Goal: Task Accomplishment & Management: Complete application form

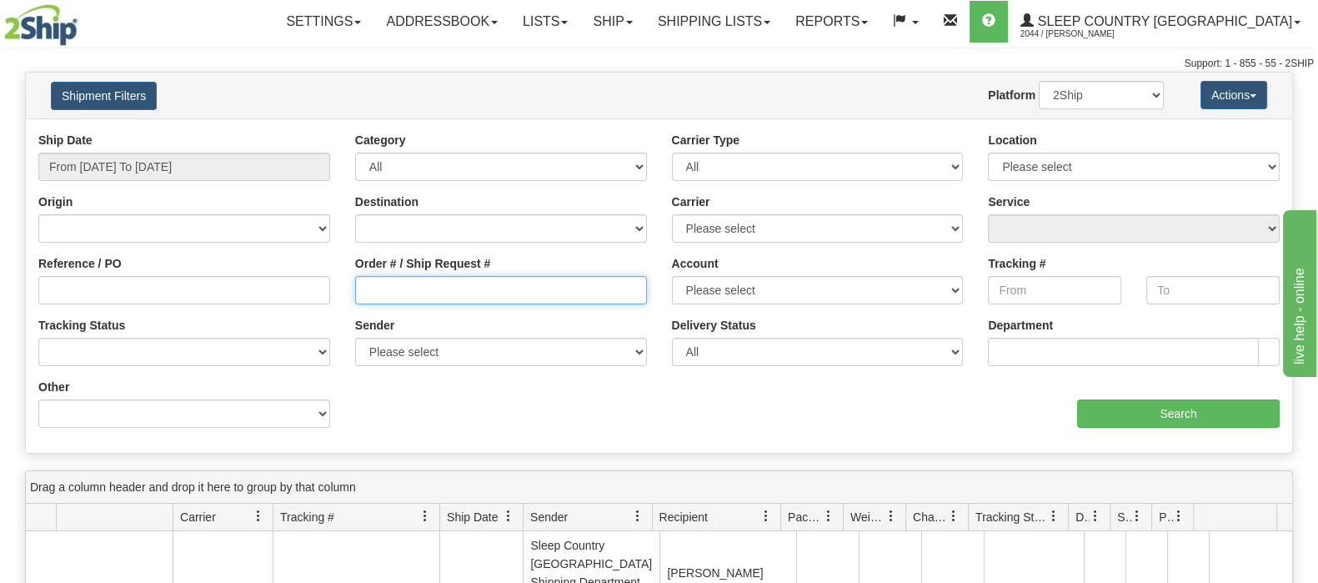
drag, startPoint x: 509, startPoint y: 289, endPoint x: 522, endPoint y: 299, distance: 16.7
click at [509, 289] on input "Order # / Ship Request #" at bounding box center [501, 290] width 292 height 28
paste input "9000I045494"
type input "9000I045494"
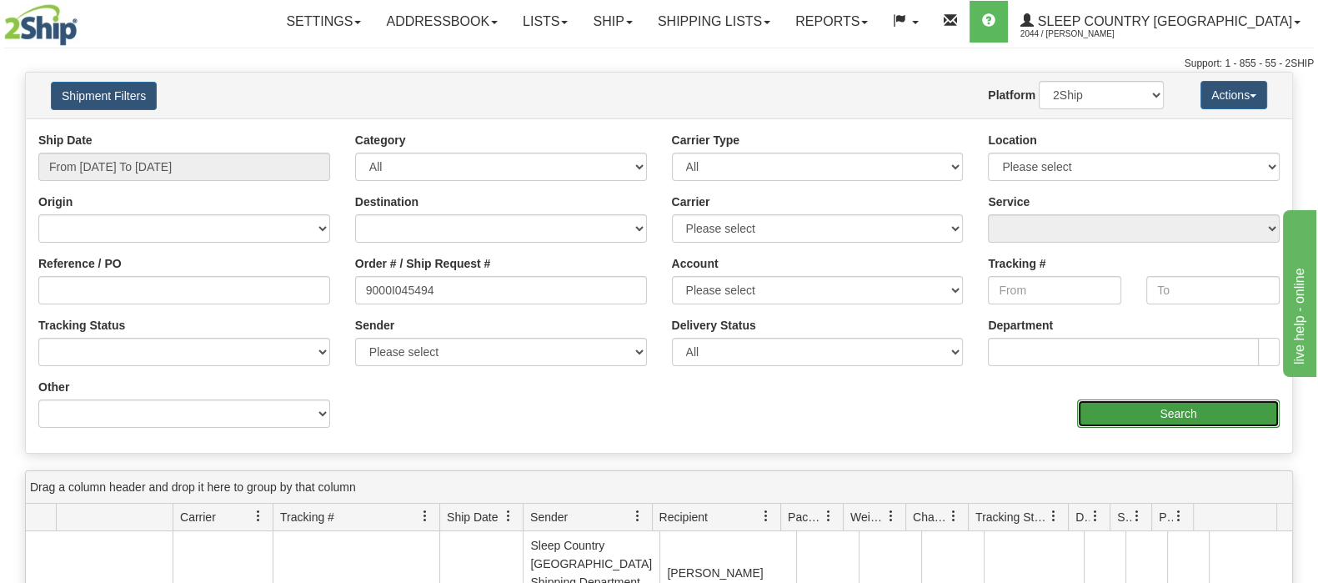
click at [1138, 416] on input "Search" at bounding box center [1178, 413] width 203 height 28
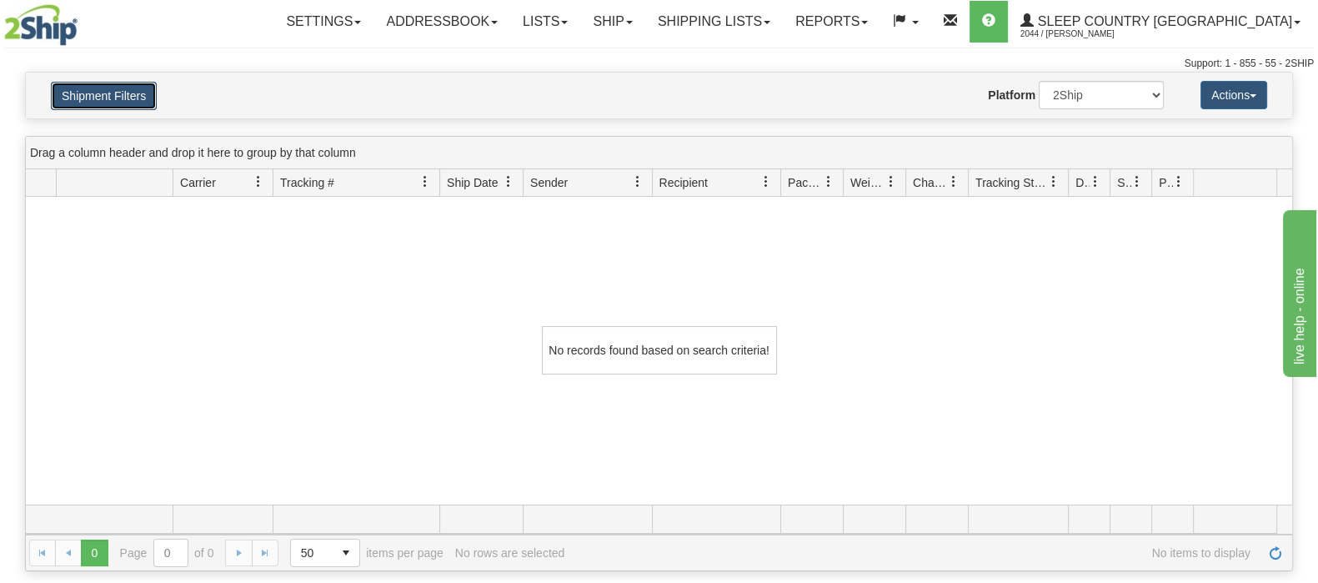
click at [123, 99] on button "Shipment Filters" at bounding box center [104, 96] width 106 height 28
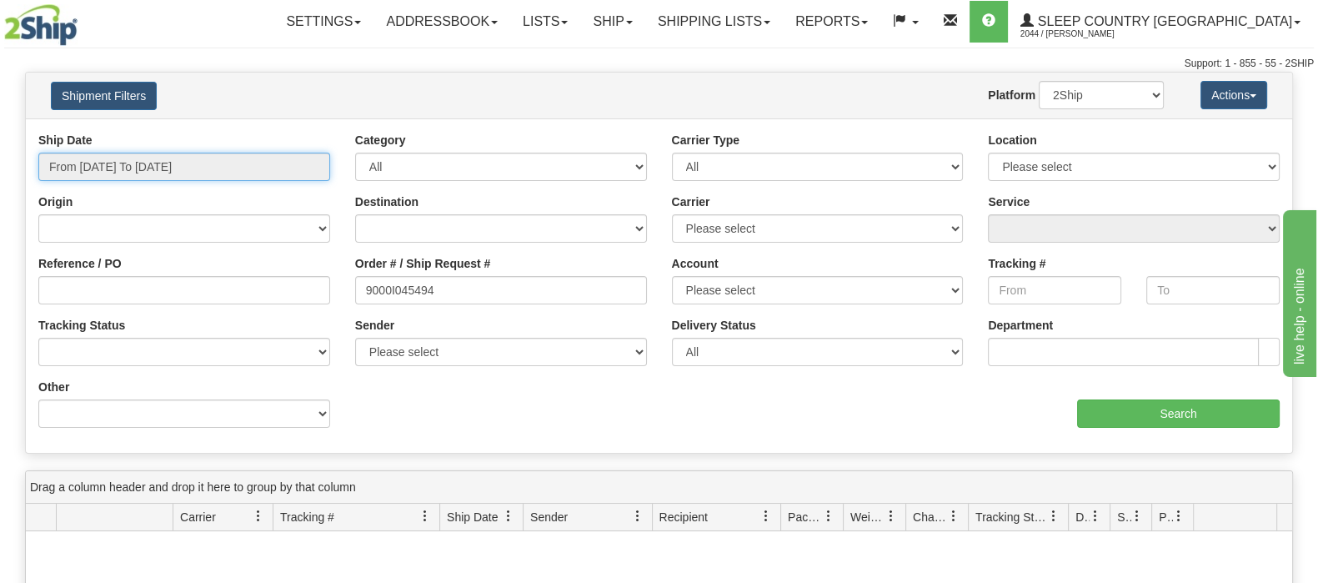
click at [217, 171] on input "From 09/10/2025 To 09/11/2025" at bounding box center [184, 167] width 292 height 28
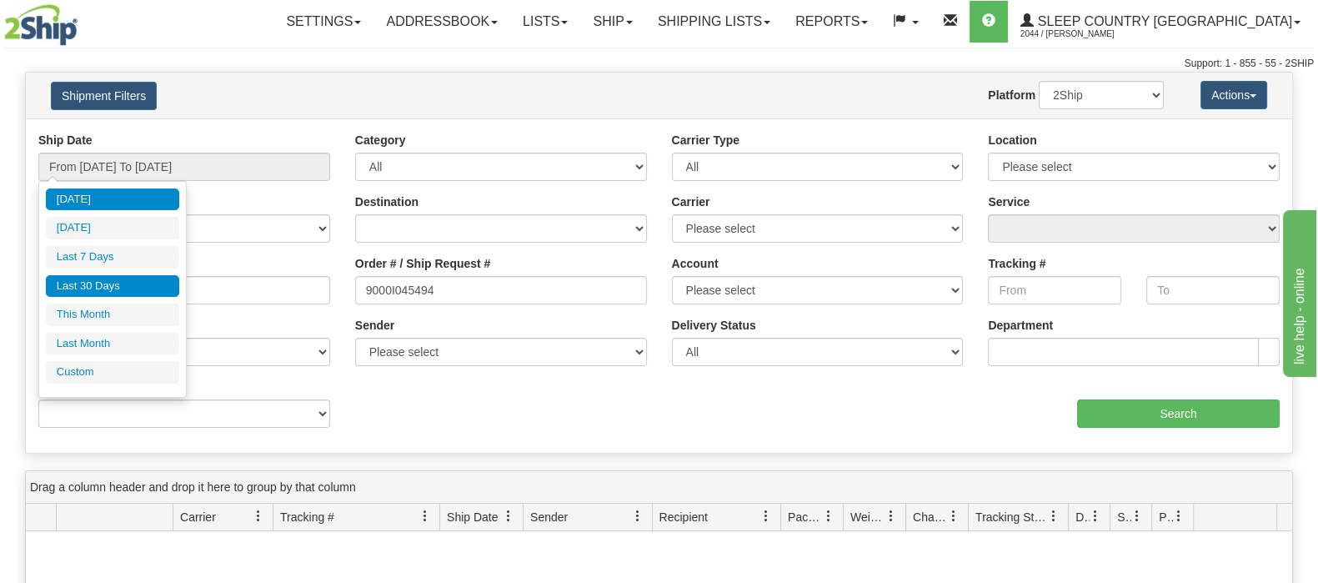
click at [130, 286] on li "Last 30 Days" at bounding box center [112, 286] width 133 height 23
type input "From 08/13/2025 To 09/11/2025"
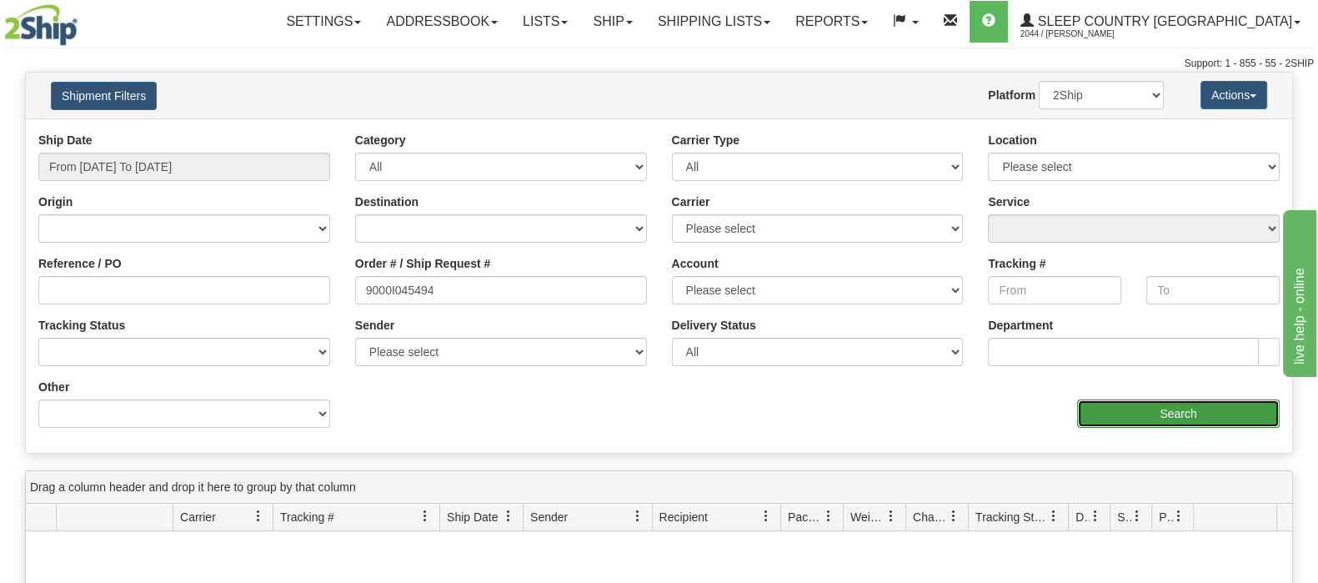
click at [1175, 406] on input "Search" at bounding box center [1178, 413] width 203 height 28
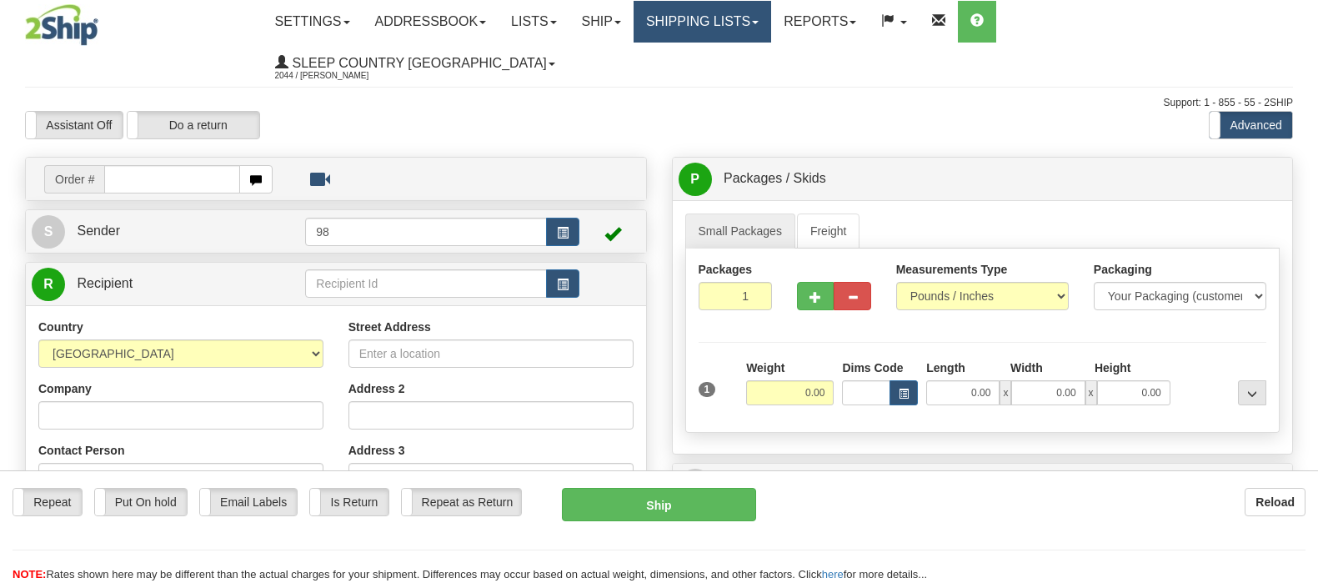
click at [730, 18] on link "Shipping lists" at bounding box center [703, 22] width 138 height 42
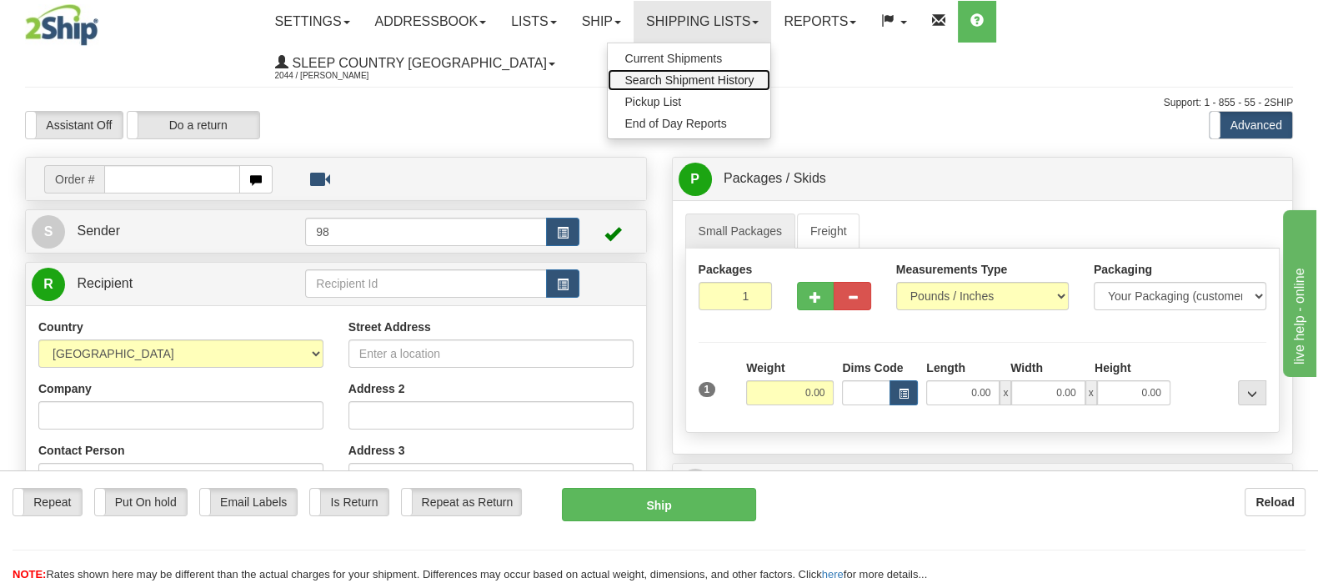
click at [739, 77] on span "Search Shipment History" at bounding box center [689, 79] width 129 height 13
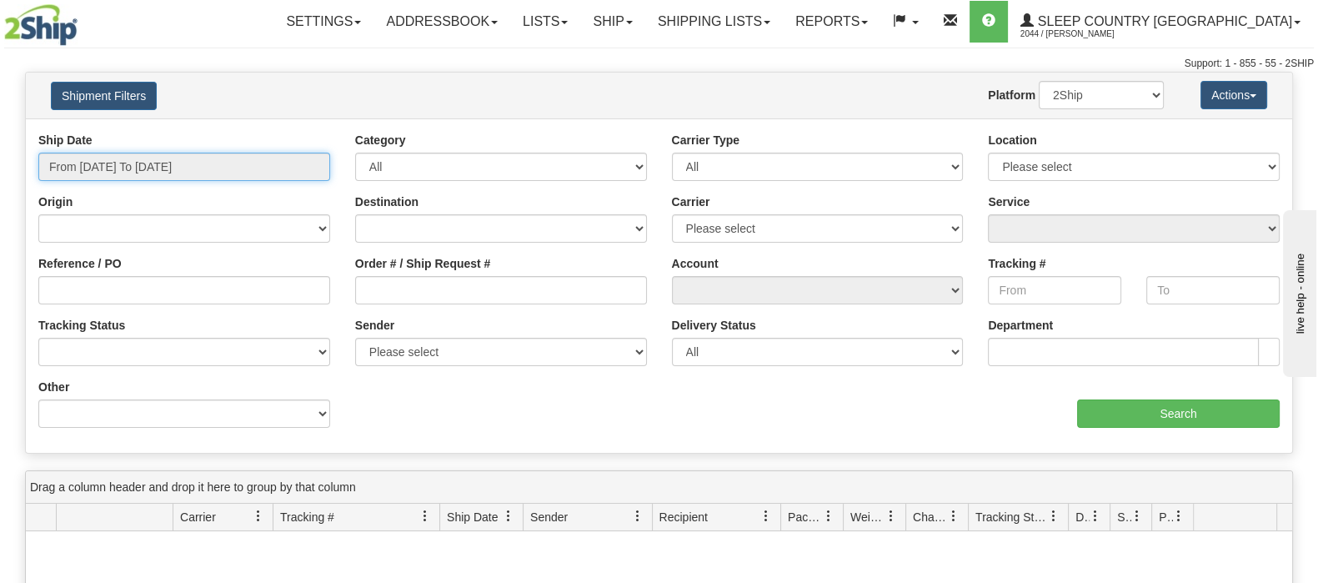
drag, startPoint x: 155, startPoint y: 170, endPoint x: 138, endPoint y: 228, distance: 60.9
click at [155, 171] on input "From 09/10/2025 To 09/11/2025" at bounding box center [184, 167] width 292 height 28
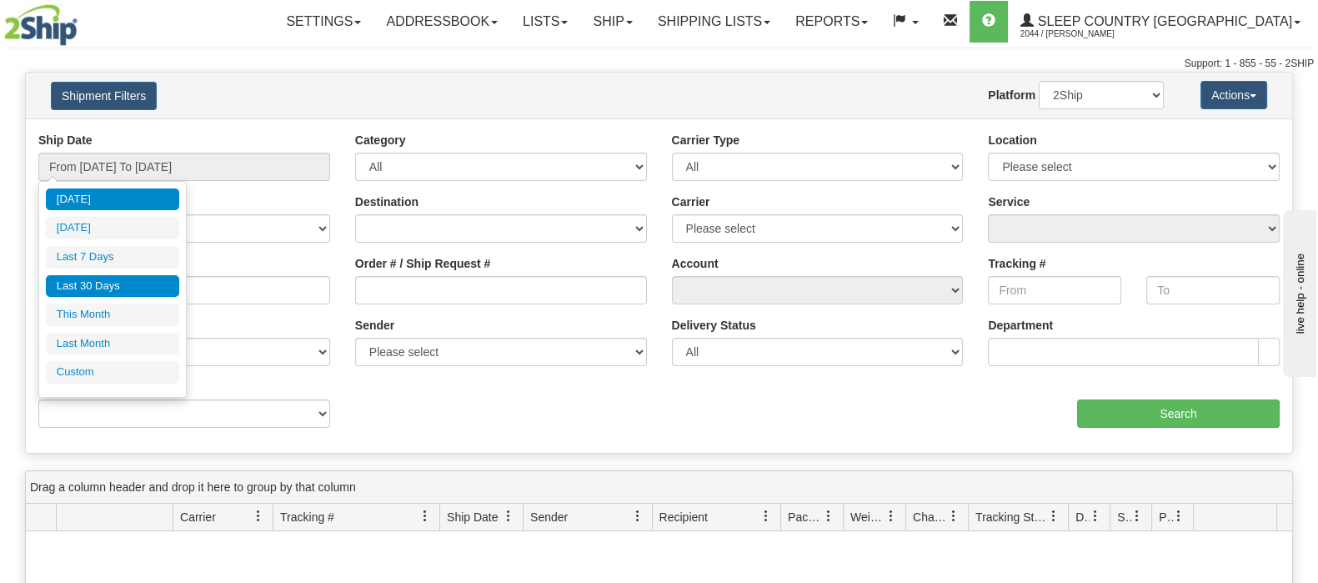
click at [124, 286] on li "Last 30 Days" at bounding box center [112, 286] width 133 height 23
type input "From 08/13/2025 To 09/11/2025"
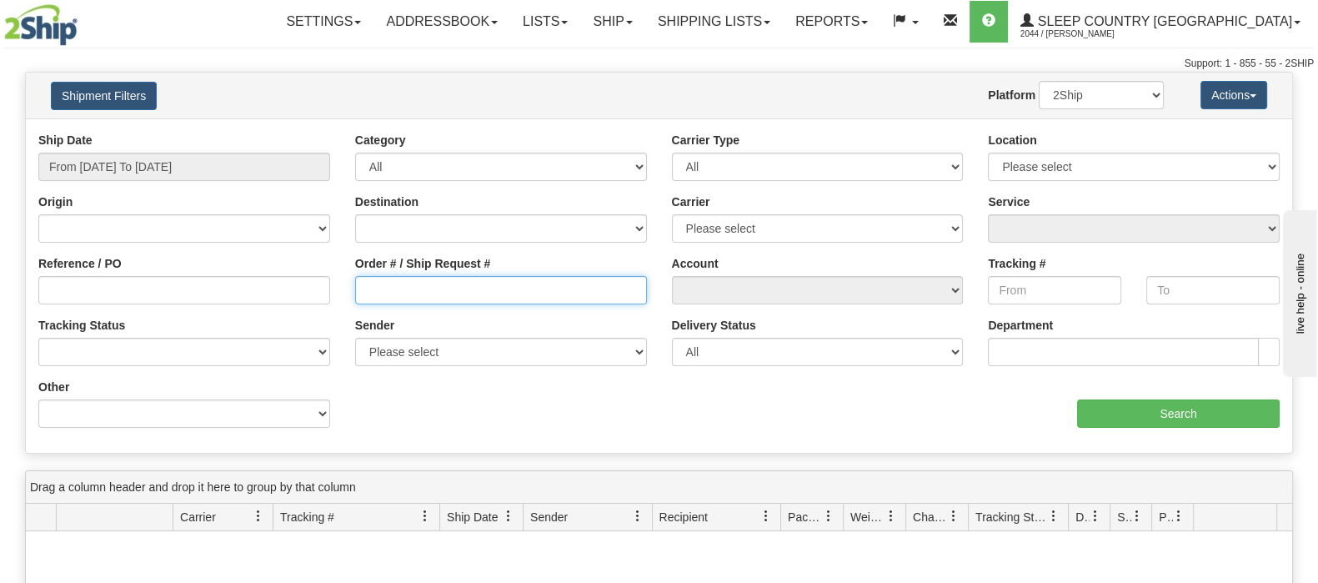
drag, startPoint x: 398, startPoint y: 277, endPoint x: 468, endPoint y: 296, distance: 72.6
click at [399, 277] on input "Order # / Ship Request #" at bounding box center [501, 290] width 292 height 28
paste input "9000I045494"
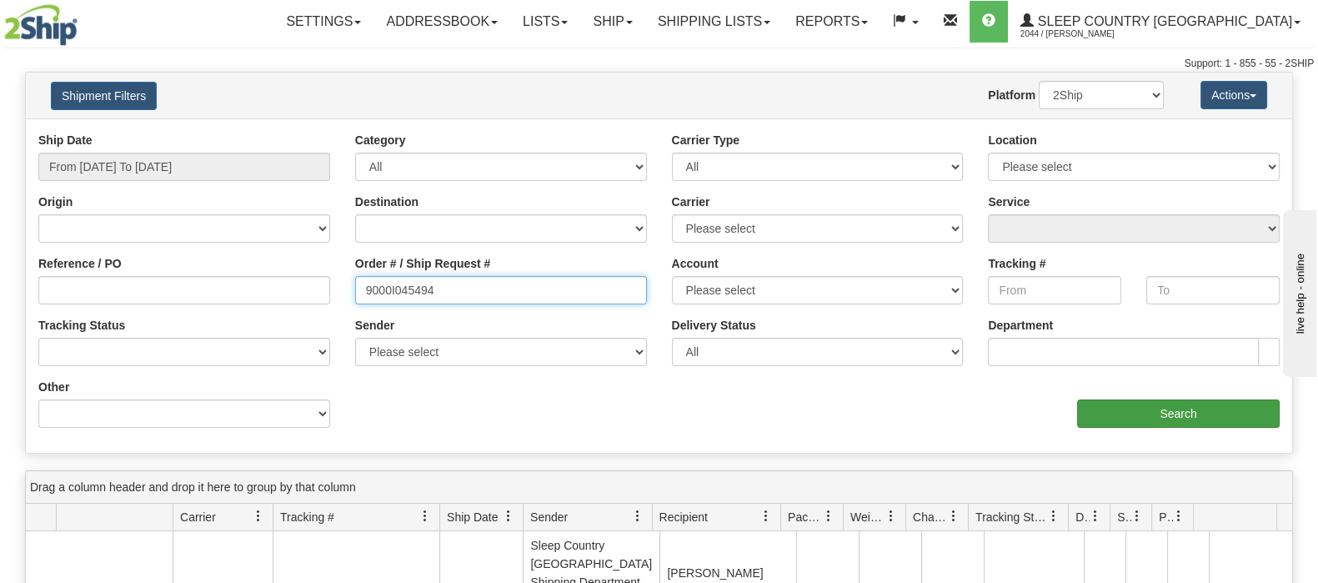
type input "9000I045494"
click at [1154, 410] on input "Search" at bounding box center [1178, 413] width 203 height 28
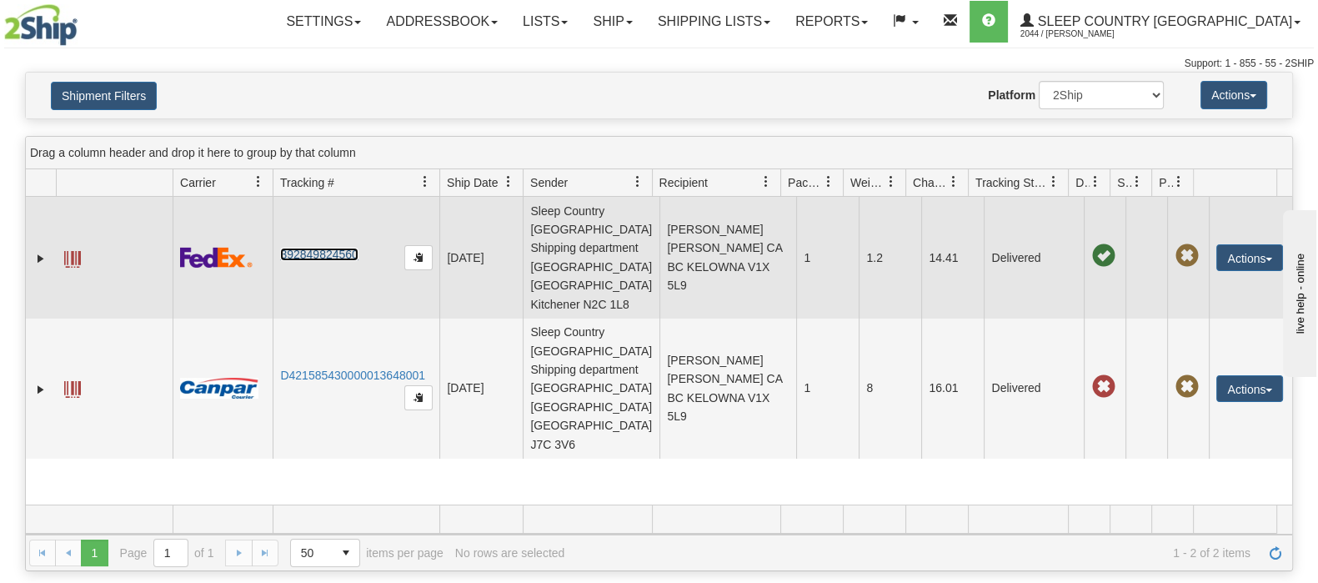
click at [313, 248] on link "392849824560" at bounding box center [319, 254] width 78 height 13
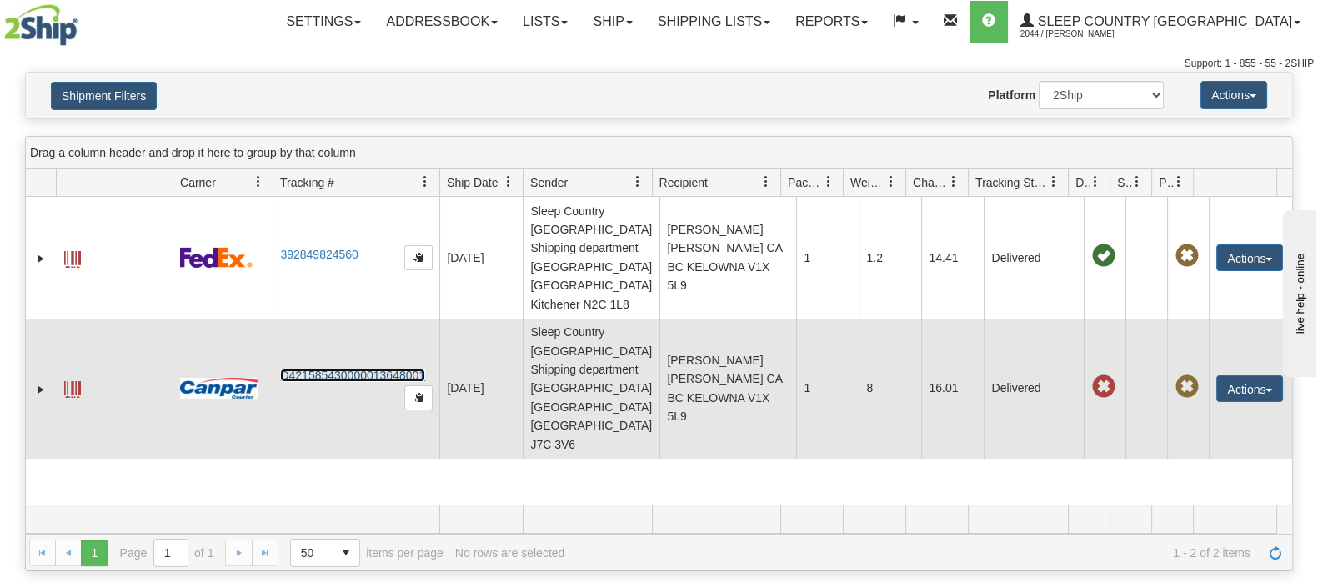
click at [319, 369] on link "D421585430000013648001" at bounding box center [352, 375] width 145 height 13
click at [1234, 375] on button "Actions" at bounding box center [1250, 388] width 67 height 27
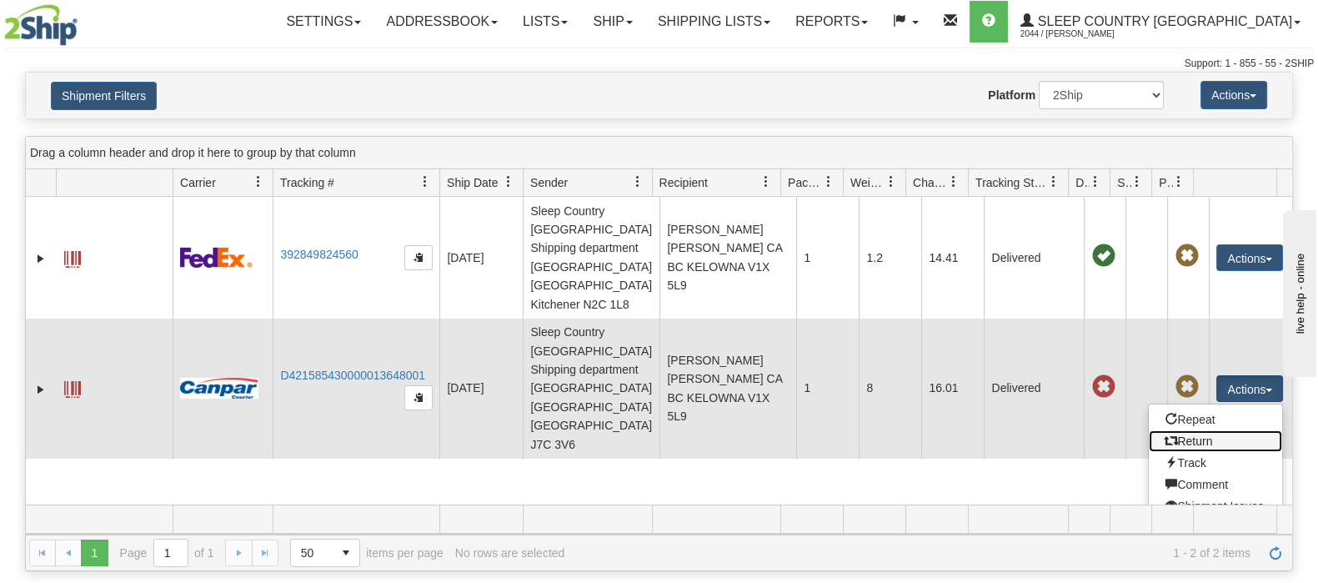
click at [1192, 430] on link "Return" at bounding box center [1215, 441] width 133 height 22
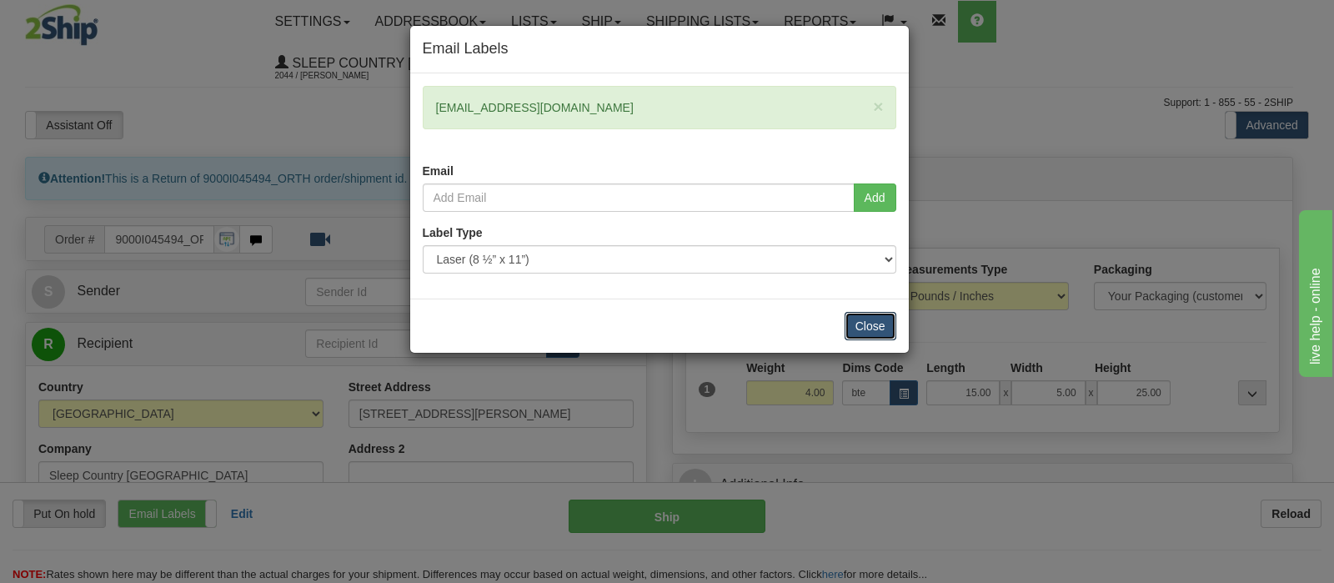
drag, startPoint x: 881, startPoint y: 327, endPoint x: 818, endPoint y: 339, distance: 63.8
click at [879, 329] on button "Close" at bounding box center [871, 326] width 52 height 28
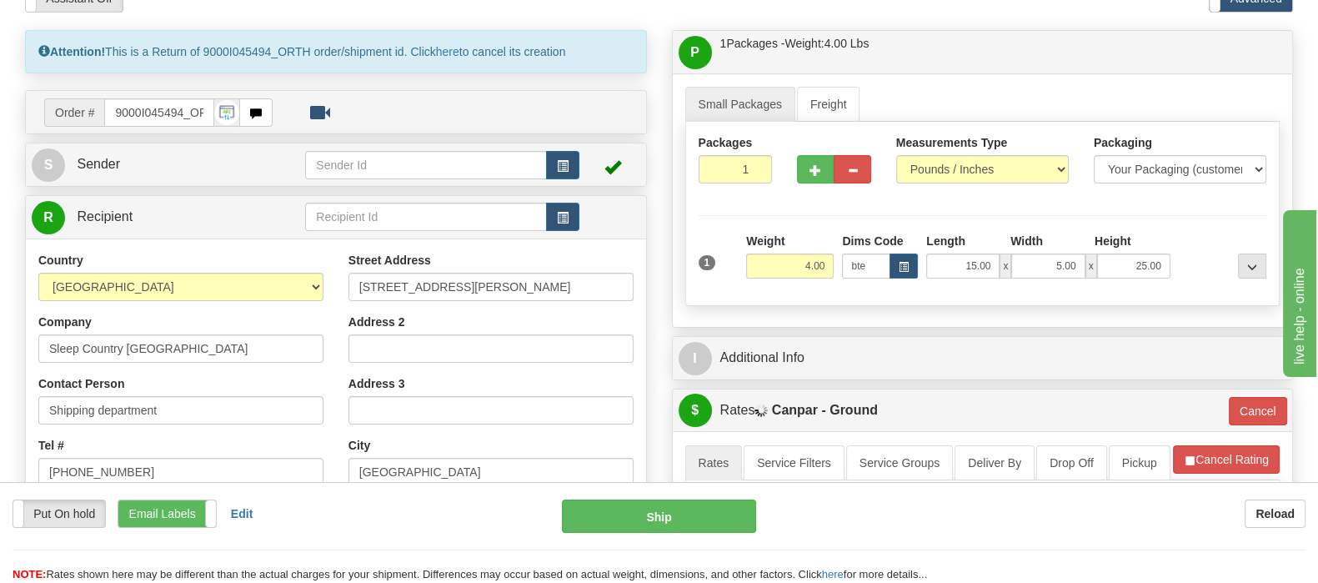
scroll to position [313, 0]
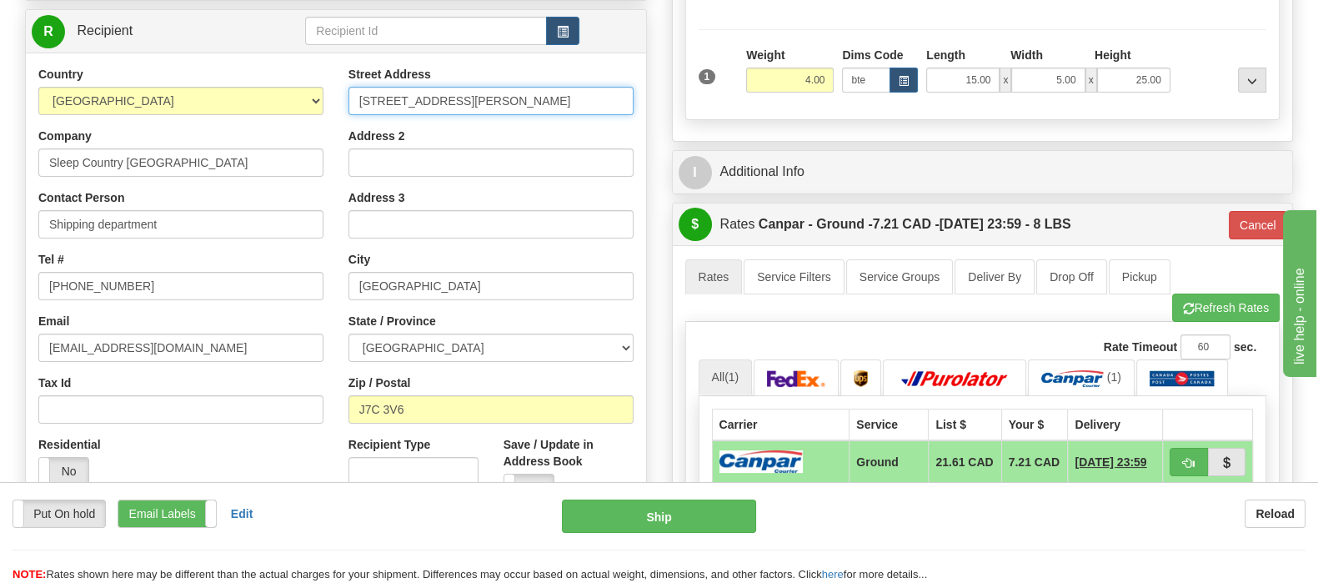
drag, startPoint x: 559, startPoint y: 60, endPoint x: 370, endPoint y: 63, distance: 188.5
click at [370, 87] on input "106-1509 Boulevard Michèle-Bohec" at bounding box center [491, 101] width 285 height 28
click at [512, 87] on input "106-1509 Boulevard Michèle-Bohec" at bounding box center [491, 101] width 285 height 28
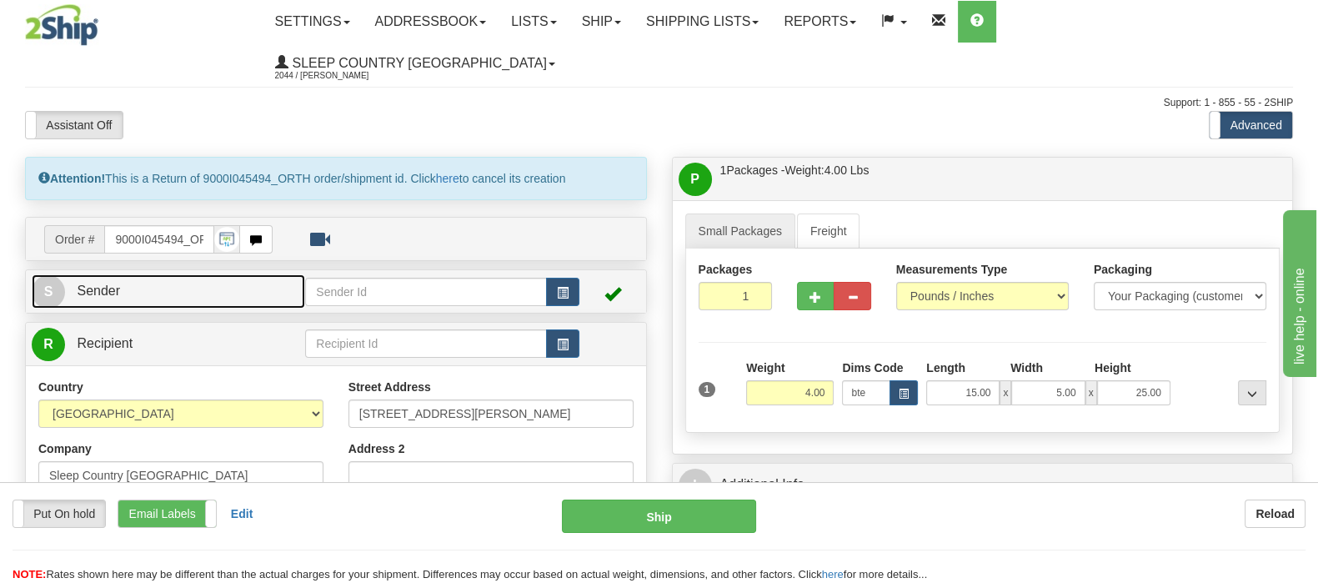
click at [236, 274] on link "S Sender" at bounding box center [169, 291] width 274 height 34
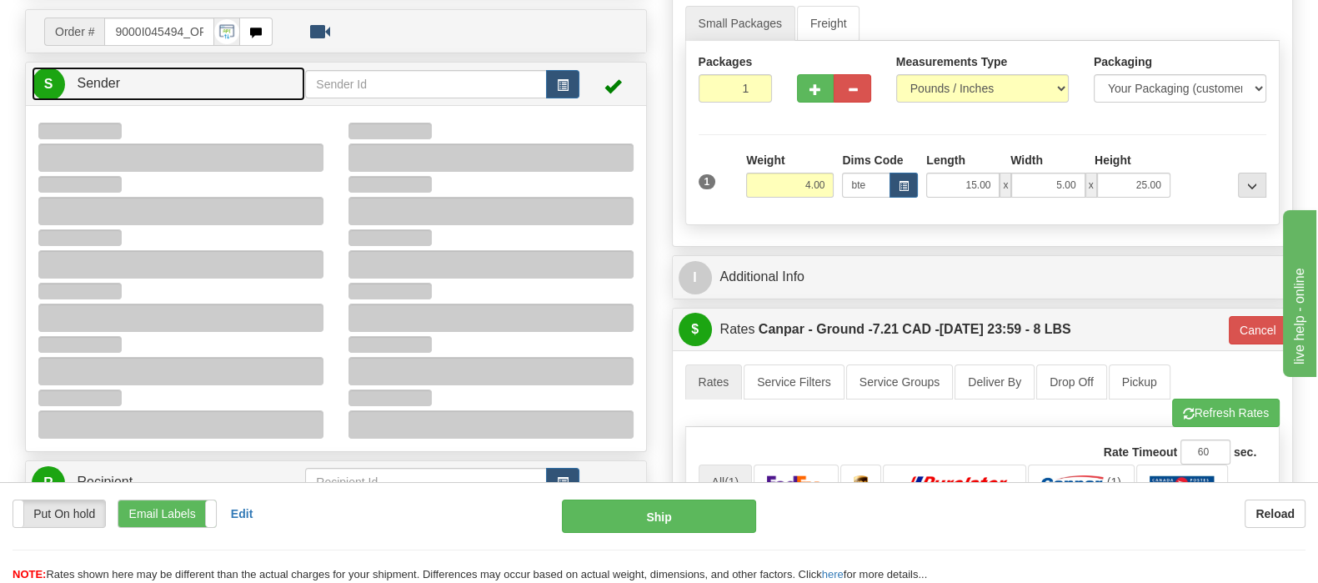
type input "16:34"
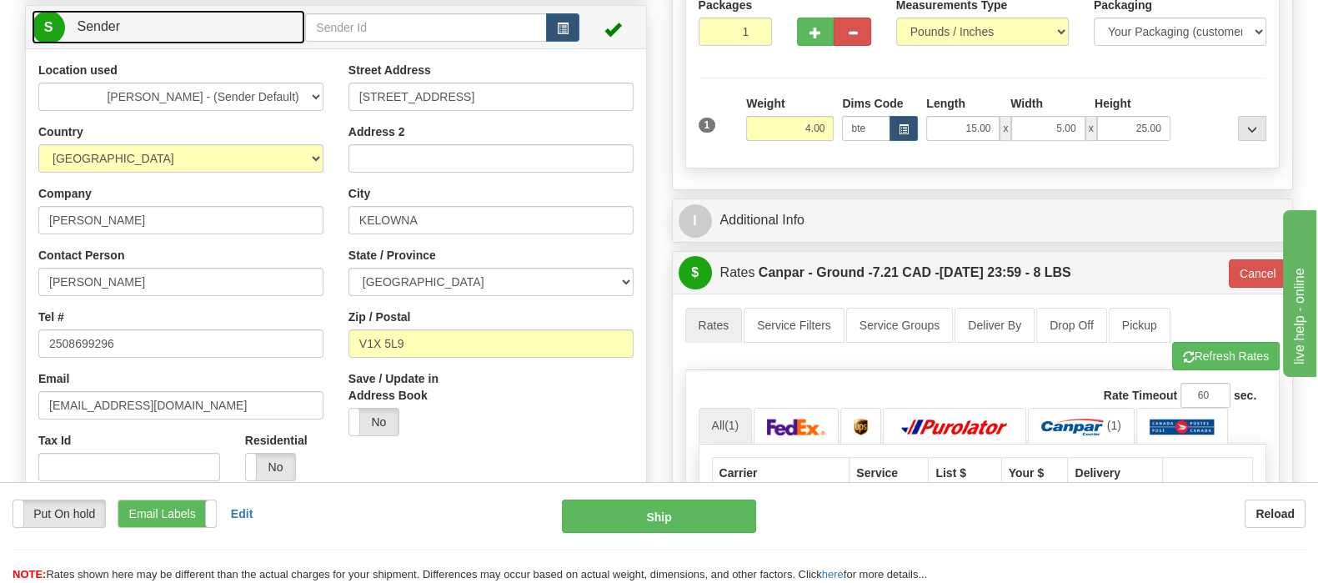
scroll to position [313, 0]
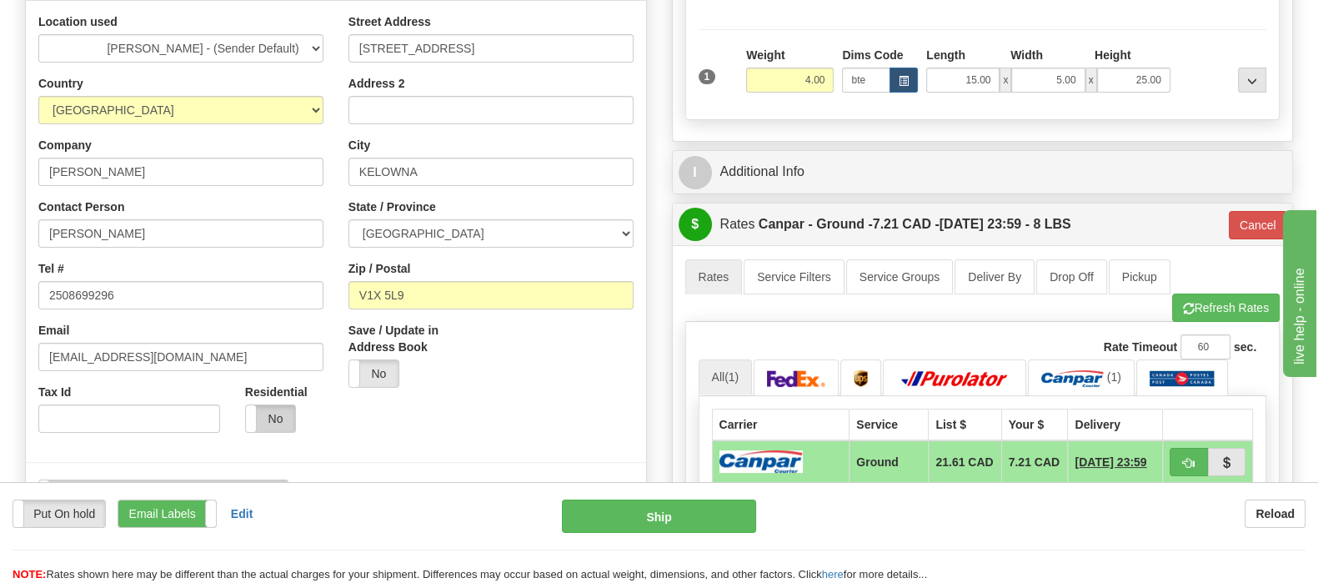
click at [274, 405] on label "No" at bounding box center [270, 418] width 49 height 27
type input "1"
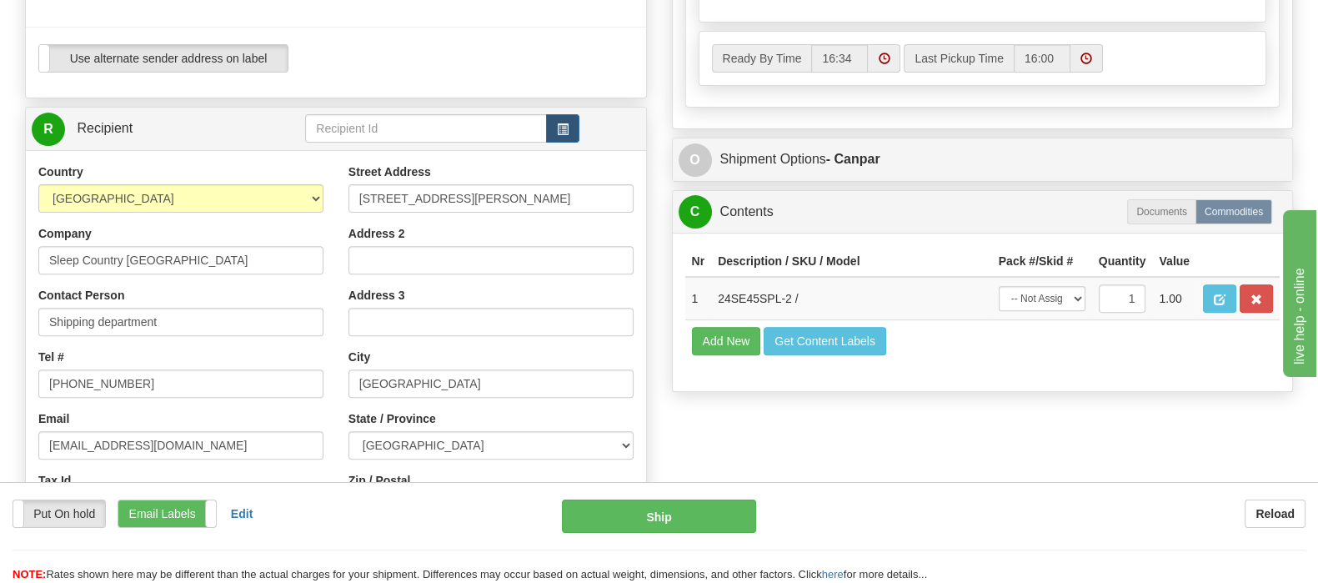
scroll to position [729, 0]
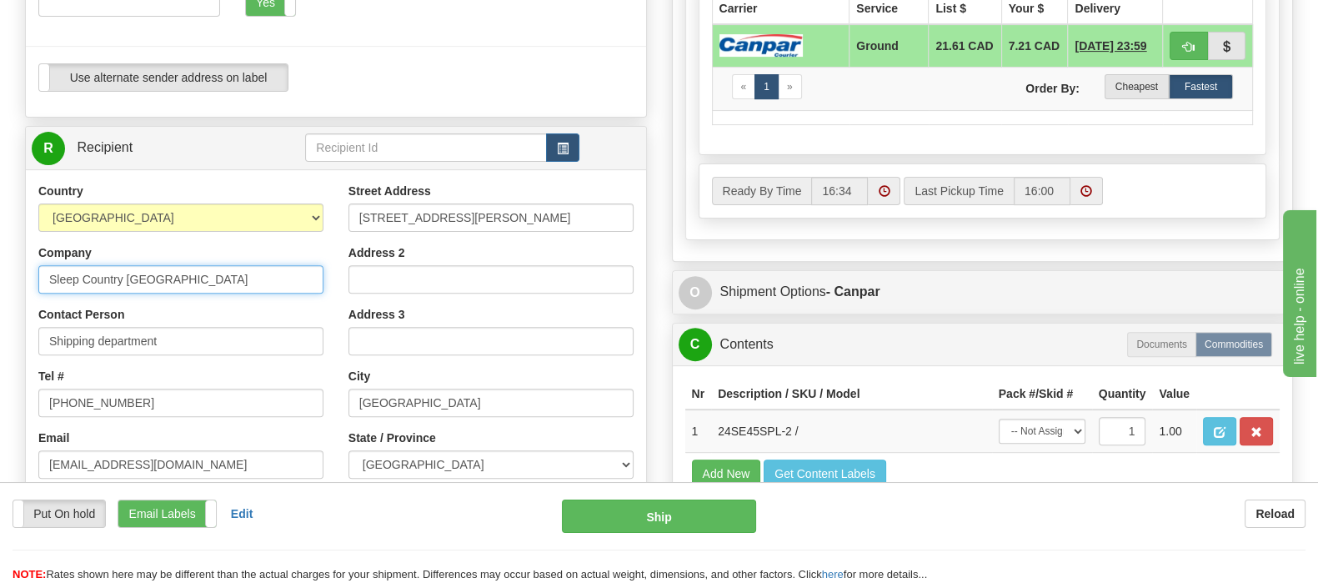
click at [41, 265] on input "Sleep Country [GEOGRAPHIC_DATA]" at bounding box center [180, 279] width 285 height 28
paste input "Calgary Hub"
type input "Calgary Hub - Sleep Country Canada"
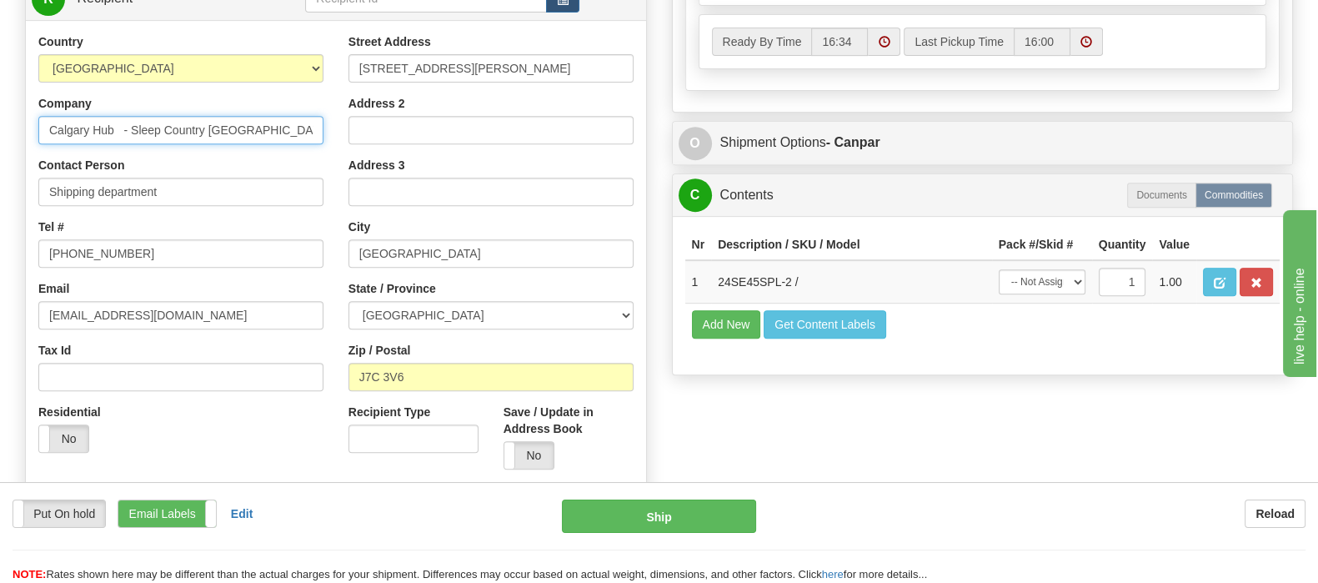
scroll to position [833, 0]
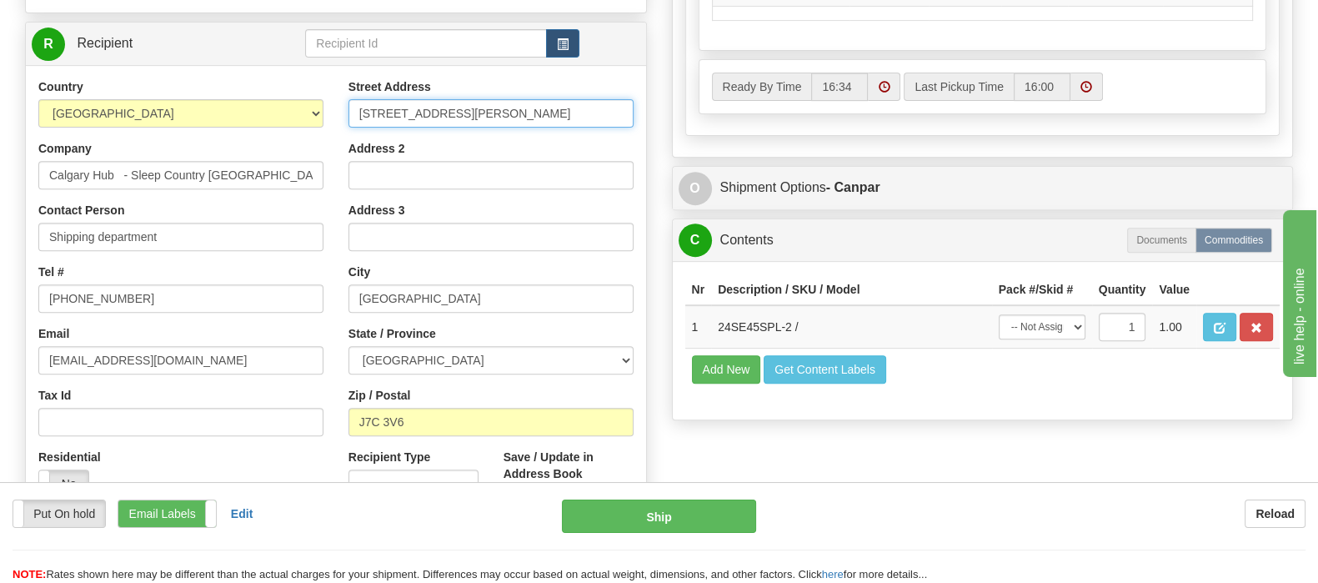
drag, startPoint x: 461, startPoint y: 69, endPoint x: 338, endPoint y: 70, distance: 123.4
click at [310, 78] on div "Country AFGHANISTAN ALAND ISLANDS ALBANIA ALGERIA AMERICAN SAMOA ANDORRA ANGOLA…" at bounding box center [336, 302] width 620 height 449
paste input "1 DUFFERIN PL SE"
type input "11 DUFFERIN PL SE"
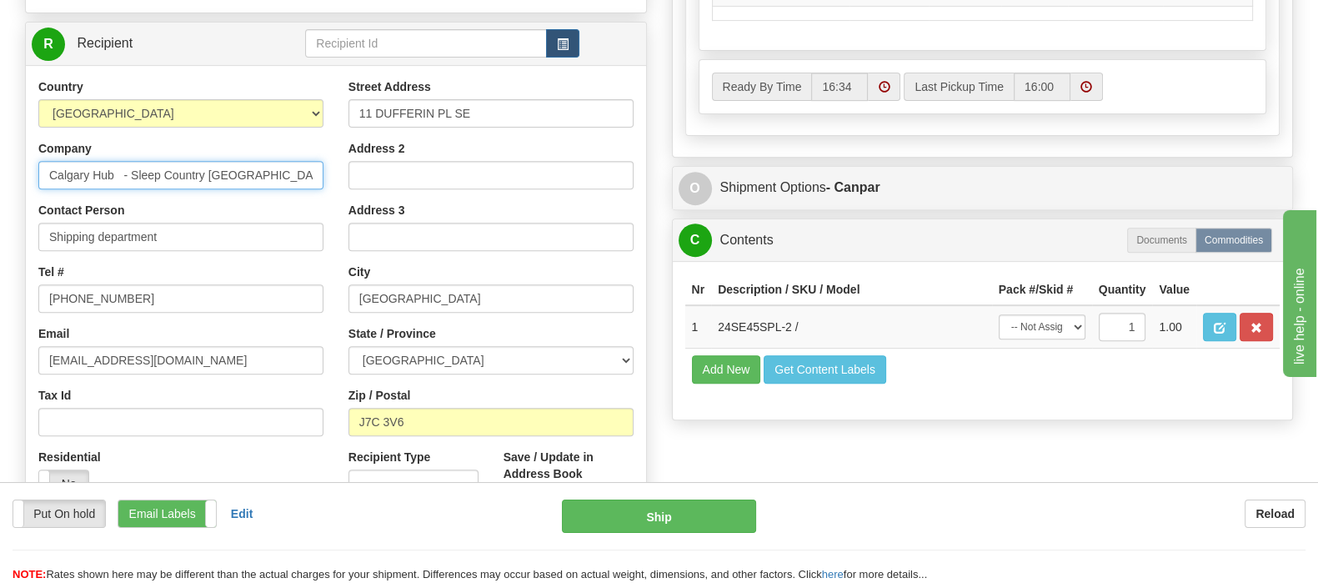
click at [113, 161] on input "Calgary Hub - Sleep Country Canada" at bounding box center [180, 175] width 285 height 28
type input "Calgary Hub 951 - Sleep Country Canada"
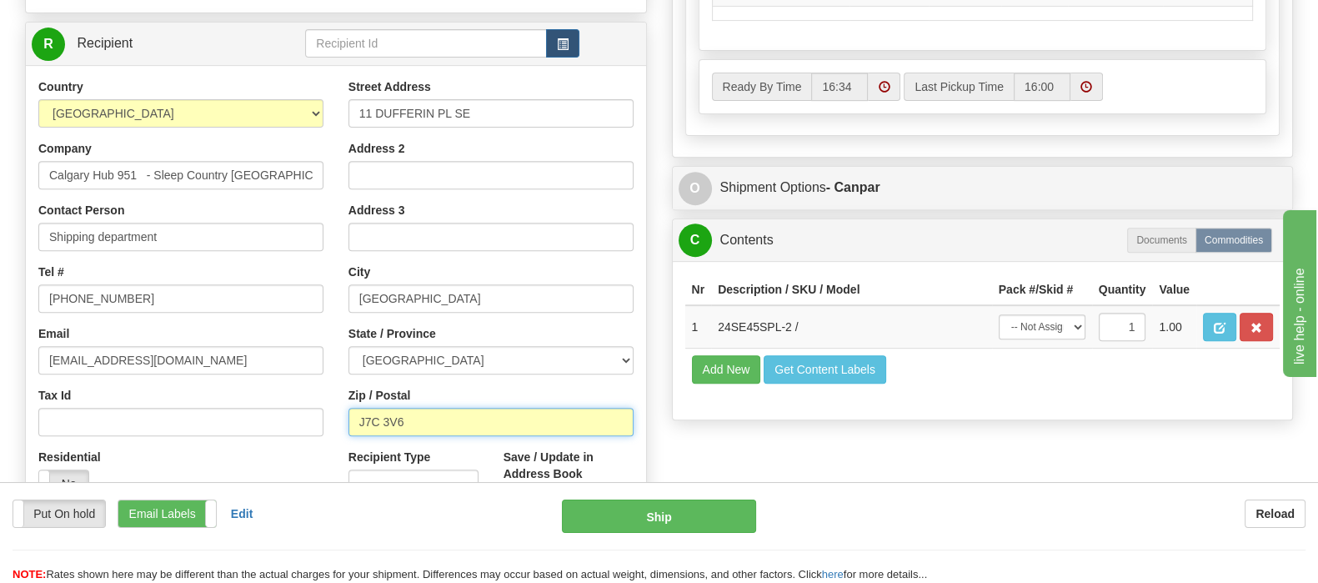
drag, startPoint x: 388, startPoint y: 379, endPoint x: 299, endPoint y: 378, distance: 89.2
click at [299, 377] on div "Country AFGHANISTAN ALAND ISLANDS ALBANIA ALGERIA AMERICAN SAMOA ANDORRA ANGOLA…" at bounding box center [336, 302] width 620 height 449
paste input "T2C 4W3"
click at [359, 408] on input "T2C 4W3" at bounding box center [491, 422] width 285 height 28
type input "T2C 4W3"
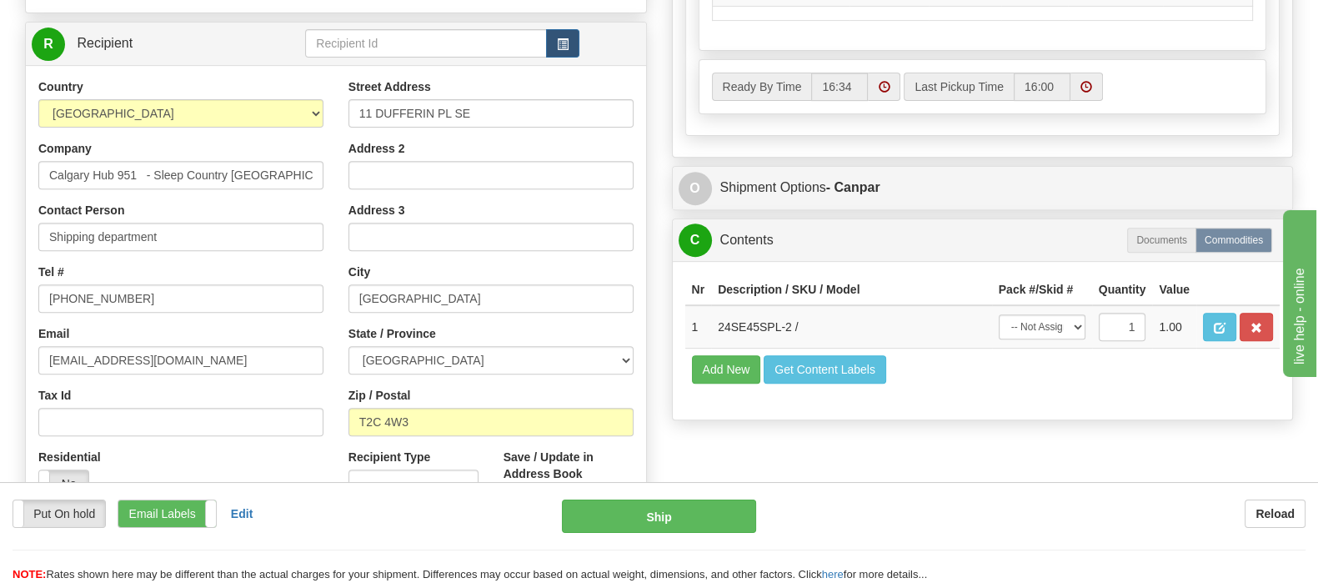
type input "1"
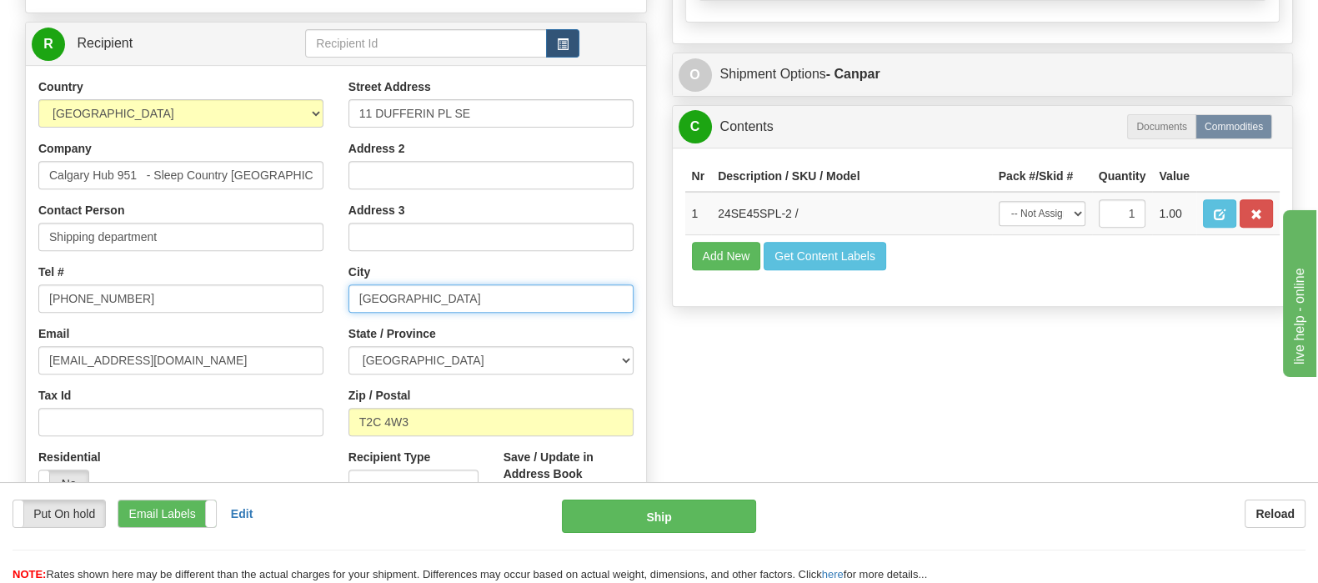
drag, startPoint x: 429, startPoint y: 257, endPoint x: 312, endPoint y: 258, distance: 116.8
click at [312, 258] on div "Country AFGHANISTAN ALAND ISLANDS ALBANIA ALGERIA AMERICAN SAMOA ANDORRA ANGOLA…" at bounding box center [336, 302] width 620 height 449
paste input "CALGARY"
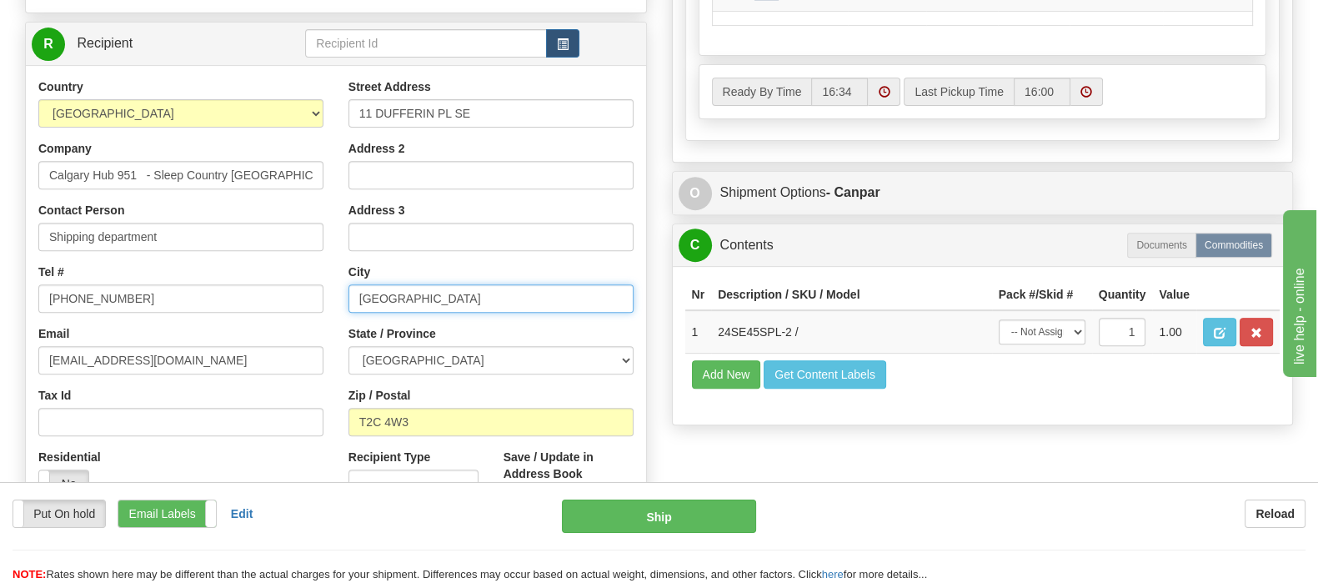
type input "CALGARY"
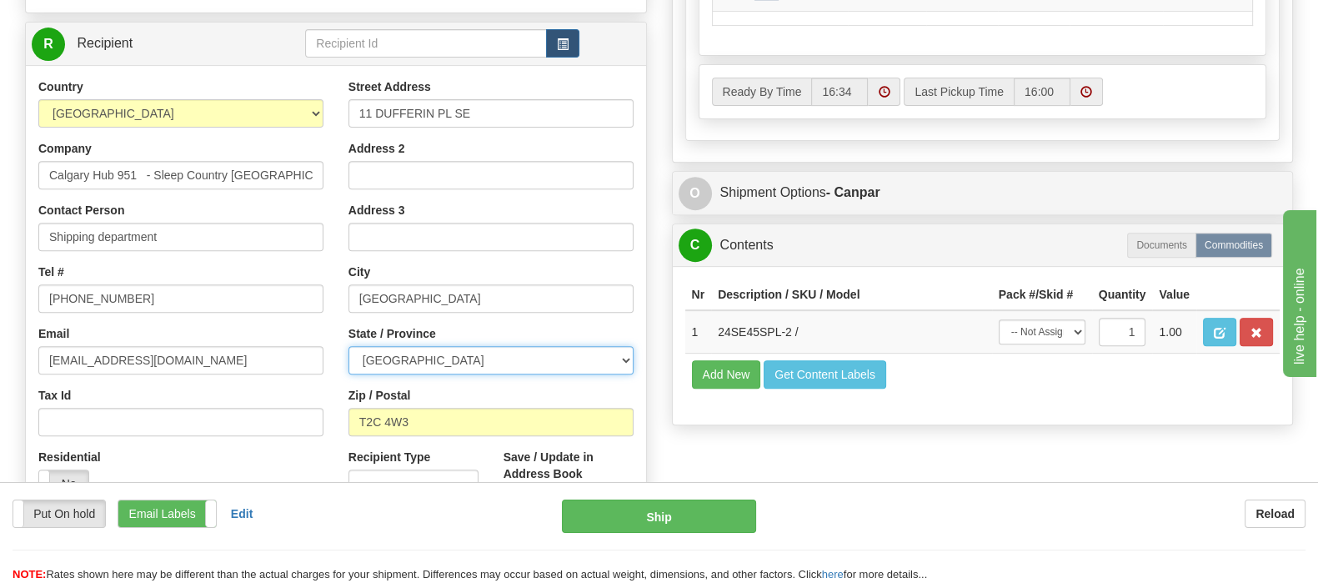
click at [468, 346] on select "ALBERTA BRITISH COLUMBIA MANITOBA NEW BRUNSWICK NEWFOUNDLAND NOVA SCOTIA NUNAVU…" at bounding box center [491, 360] width 285 height 28
select select "AB"
click at [349, 346] on select "ALBERTA BRITISH COLUMBIA MANITOBA NEW BRUNSWICK NEWFOUNDLAND NOVA SCOTIA NUNAVU…" at bounding box center [491, 360] width 285 height 28
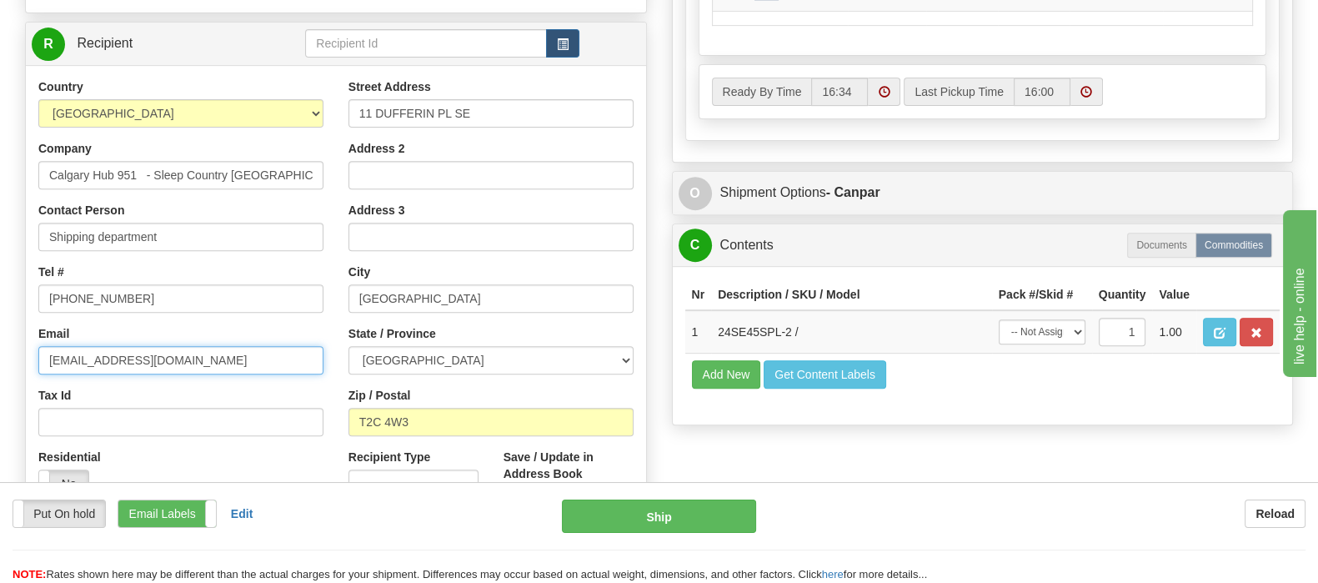
drag, startPoint x: 168, startPoint y: 325, endPoint x: -45, endPoint y: 325, distance: 212.6
click at [185, 346] on input "Email" at bounding box center [180, 360] width 285 height 28
paste input "cs@support.sleepcountry.ca"
type input "cs@support.sleepcountry.ca"
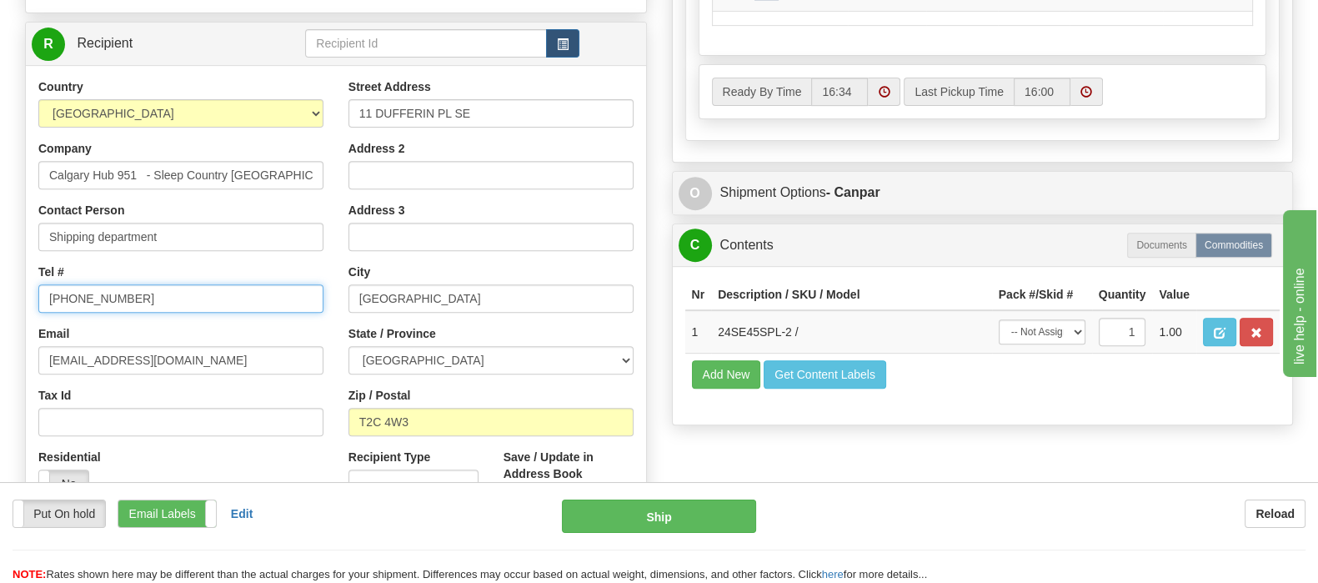
paste input "1-888-753-3788"
click at [46, 284] on input "1-888-753-3788" at bounding box center [180, 298] width 285 height 28
type input "1-888-753-3788"
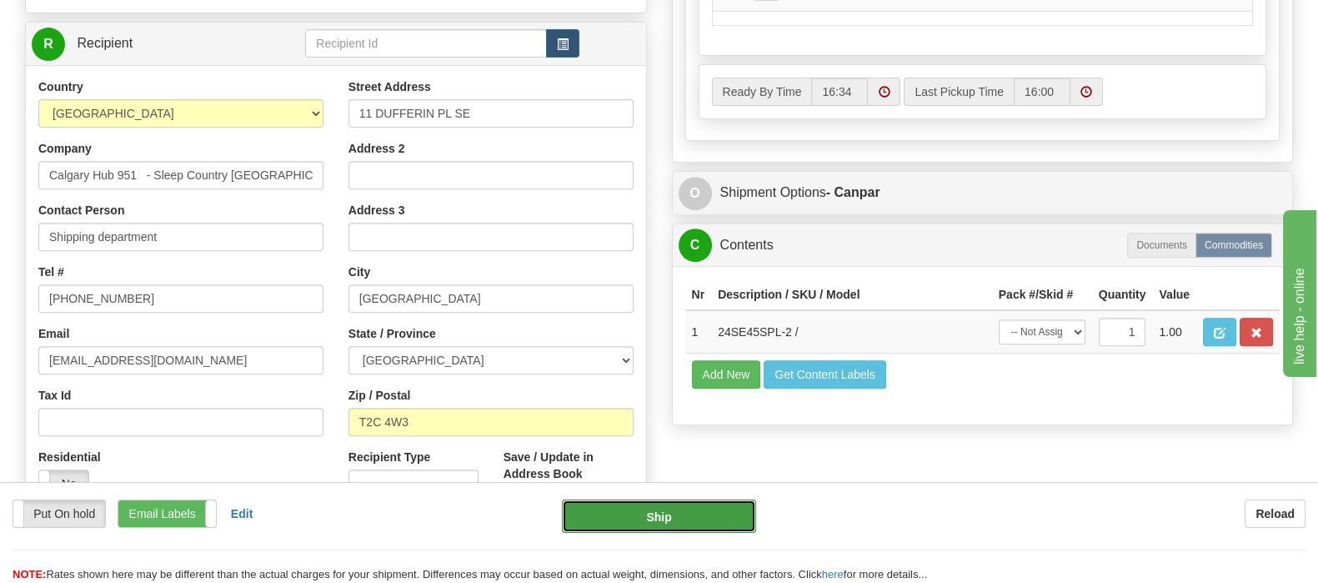
click at [646, 525] on button "Ship" at bounding box center [659, 515] width 194 height 33
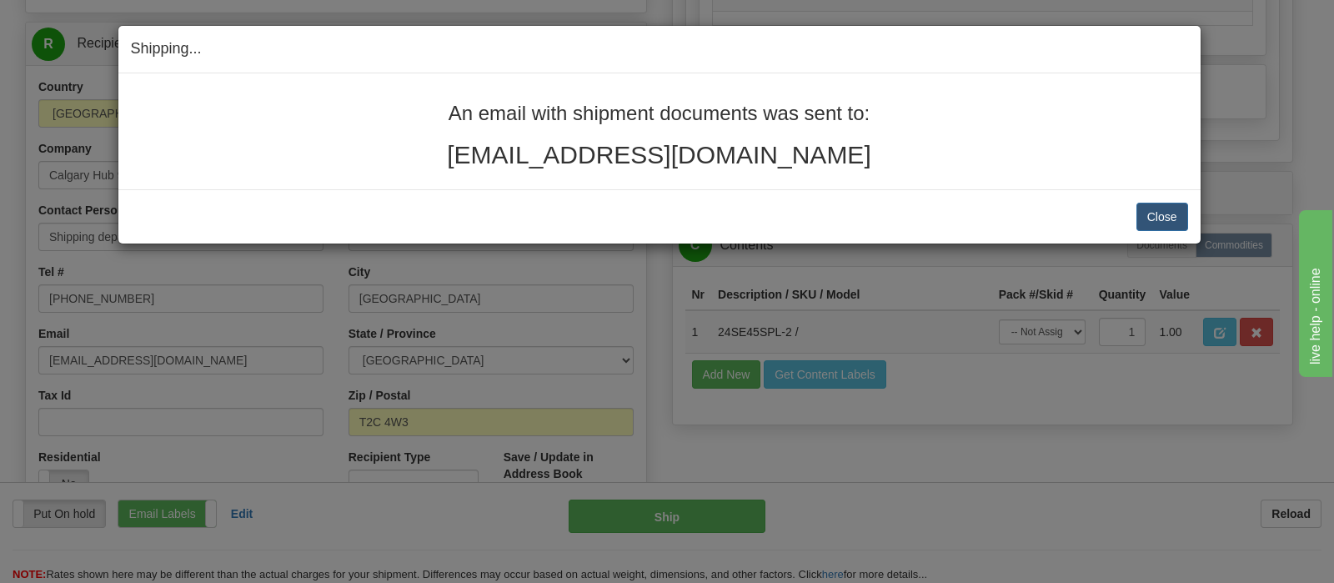
drag, startPoint x: 830, startPoint y: 160, endPoint x: 397, endPoint y: 98, distance: 437.2
click at [429, 95] on div "An email with shipment documents was sent to: jennelonline@gmail.com" at bounding box center [659, 131] width 1082 height 116
copy div "An email with shipment documents was sent to: jennelonline@gmail.com"
click at [1171, 214] on button "Close" at bounding box center [1163, 217] width 52 height 28
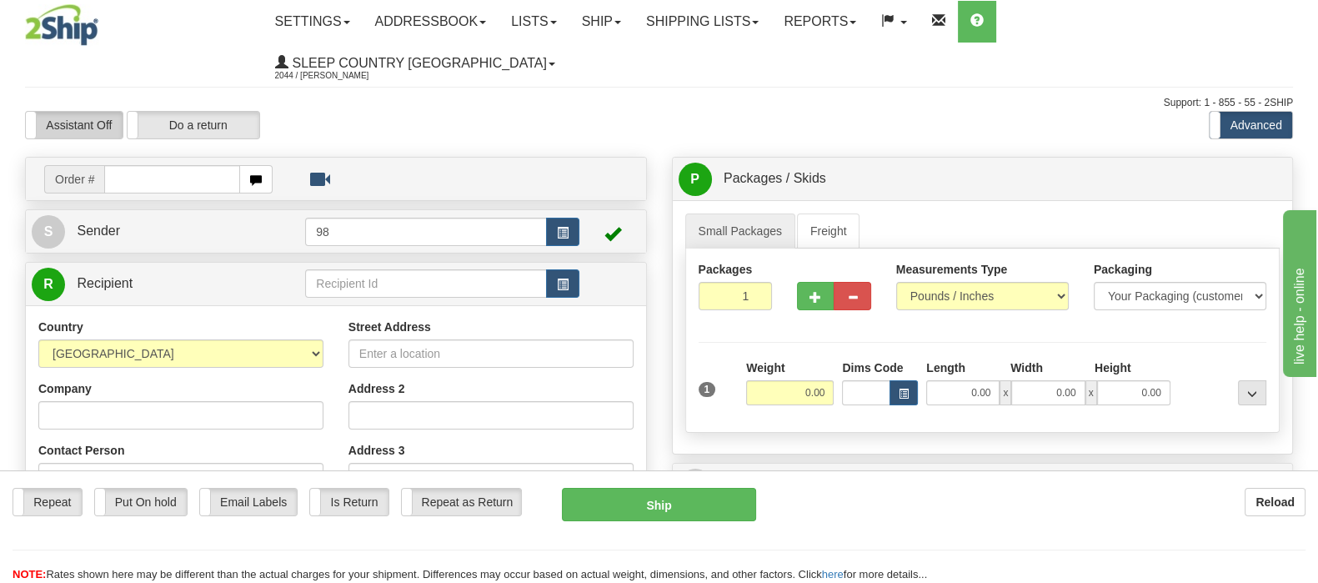
click at [83, 112] on label "Assistant Off" at bounding box center [74, 125] width 97 height 27
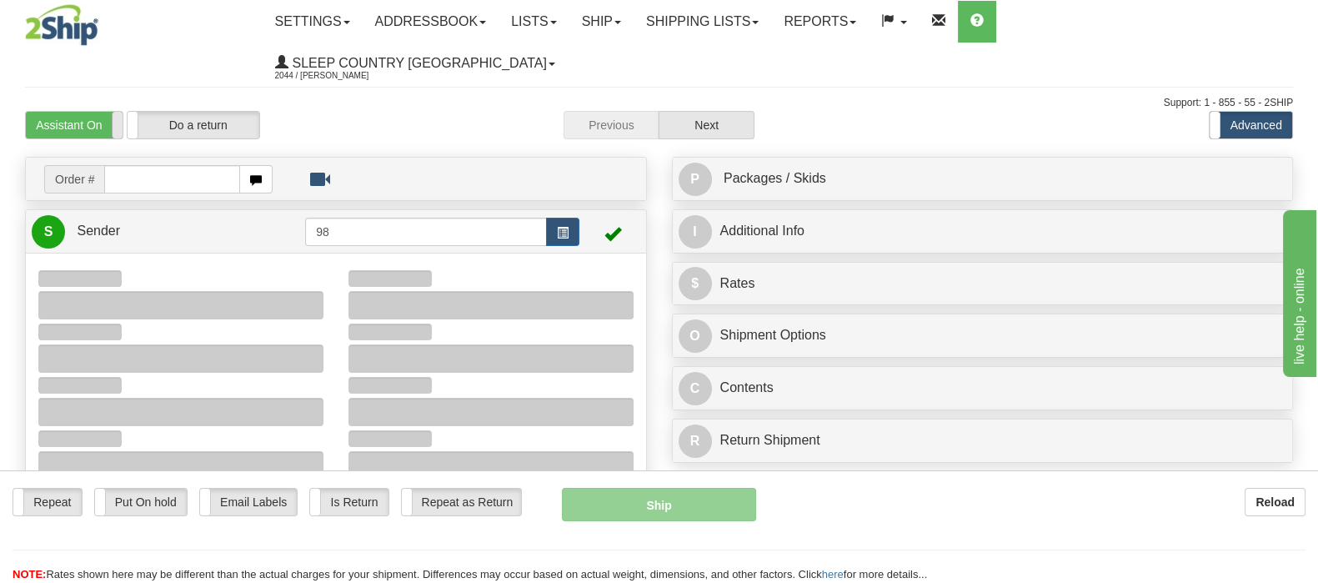
click at [92, 112] on label "Assistant On" at bounding box center [74, 125] width 97 height 27
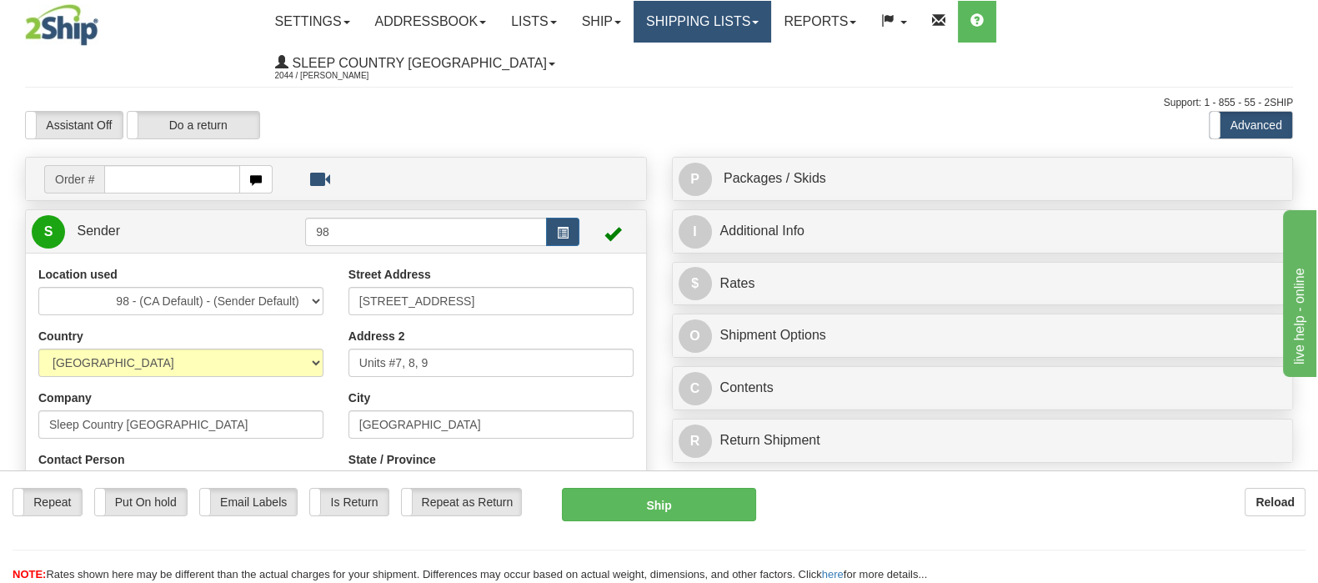
click at [771, 13] on link "Shipping lists" at bounding box center [703, 22] width 138 height 42
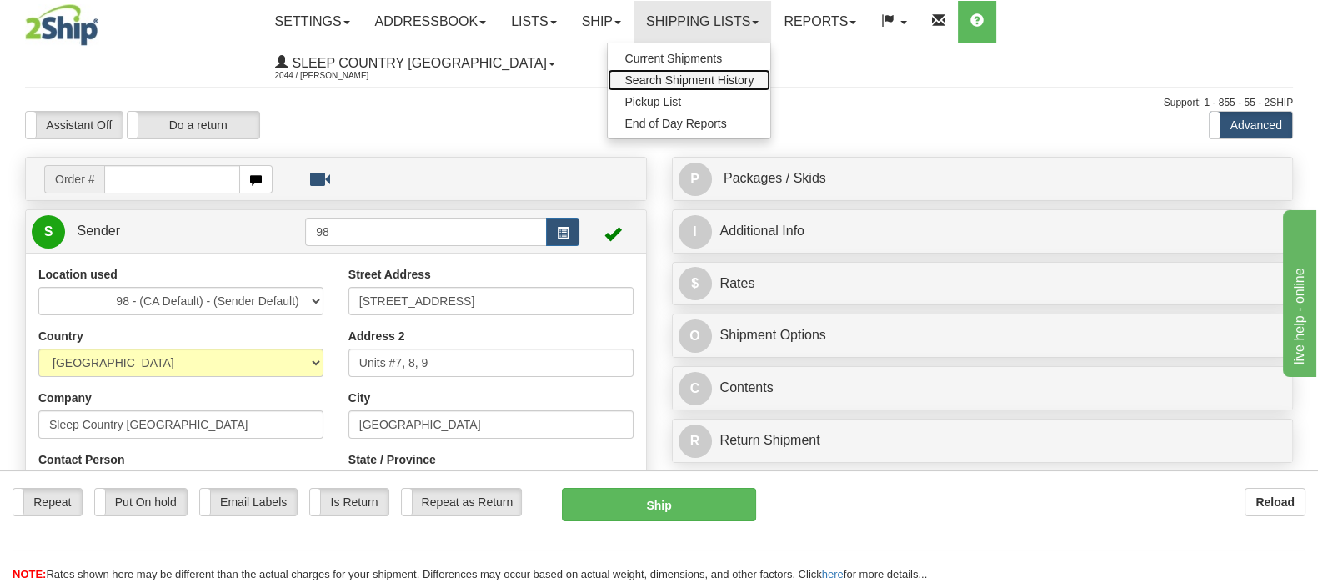
click at [754, 80] on span "Search Shipment History" at bounding box center [689, 79] width 129 height 13
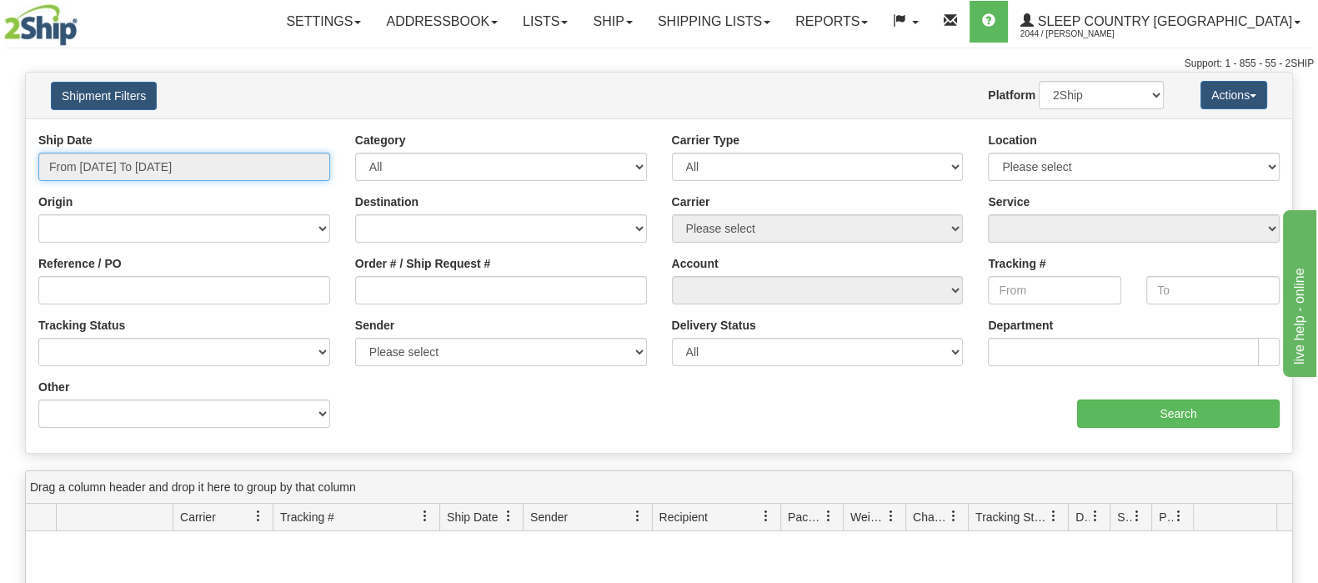
click at [204, 165] on input "From [DATE] To [DATE]" at bounding box center [184, 167] width 292 height 28
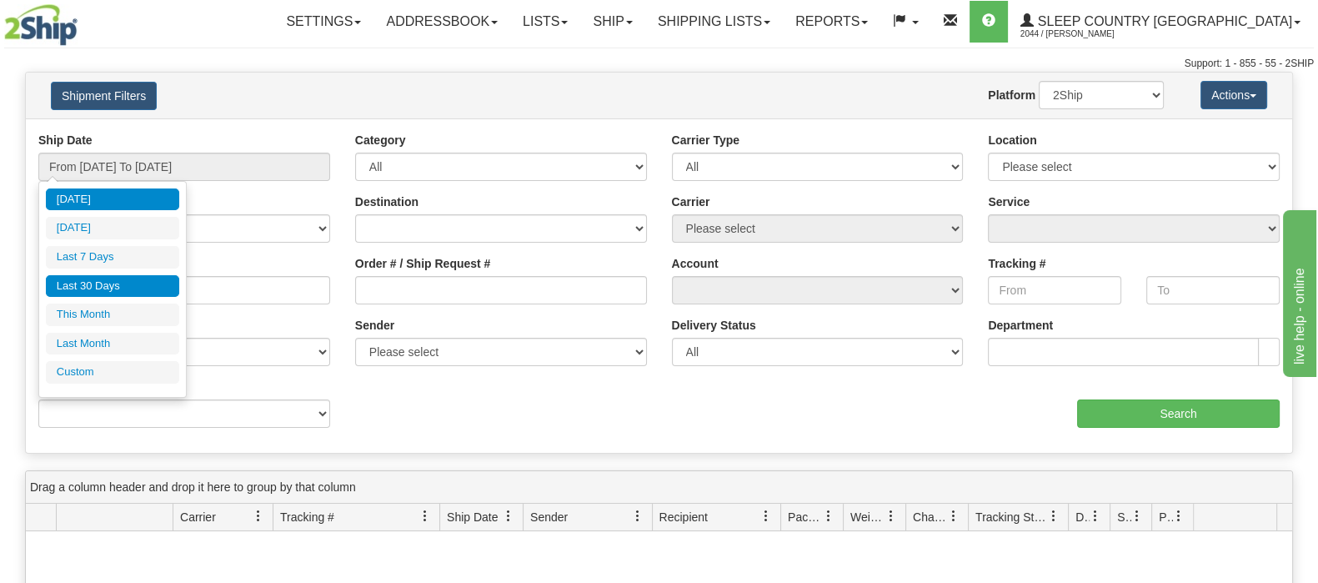
click at [125, 275] on li "Last 30 Days" at bounding box center [112, 286] width 133 height 23
type input "From [DATE] To [DATE]"
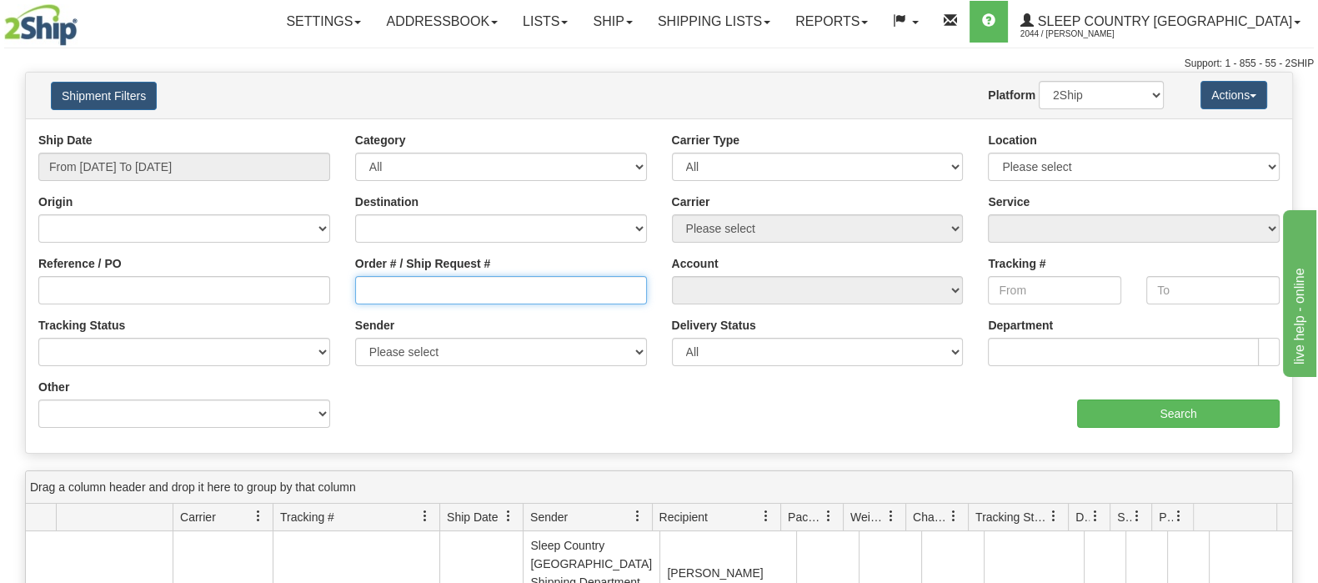
drag, startPoint x: 386, startPoint y: 280, endPoint x: 393, endPoint y: 294, distance: 14.9
click at [386, 281] on input "Order # / Ship Request #" at bounding box center [501, 290] width 292 height 28
paste input "9002I077401"
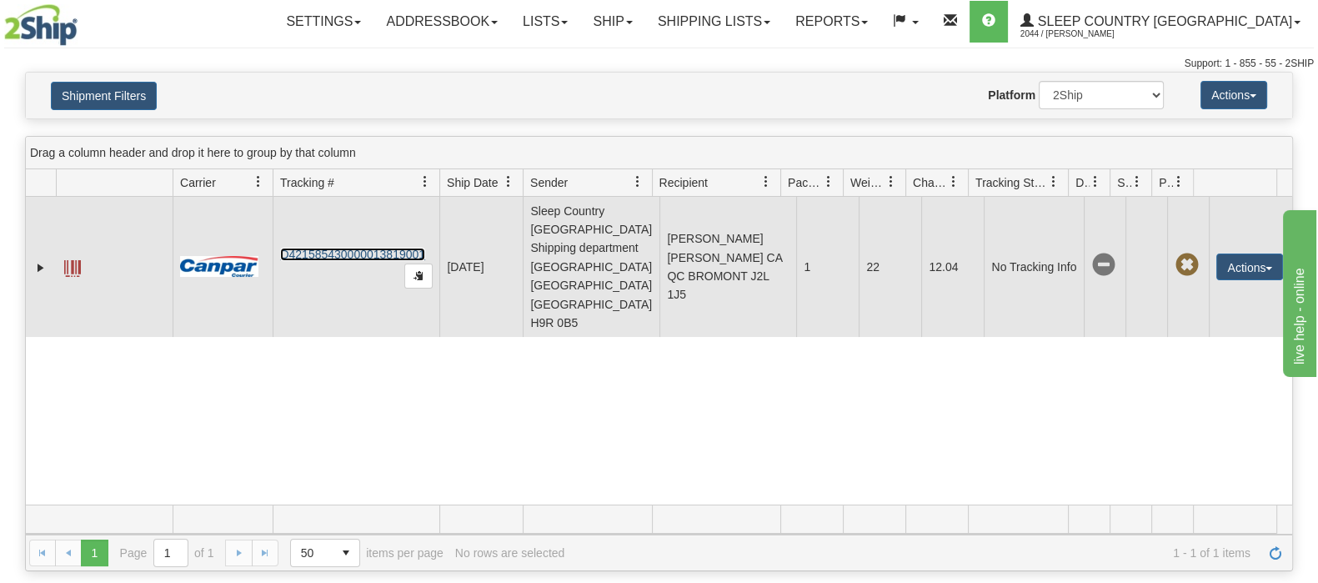
click at [356, 248] on link "D421585430000013819001" at bounding box center [352, 254] width 145 height 13
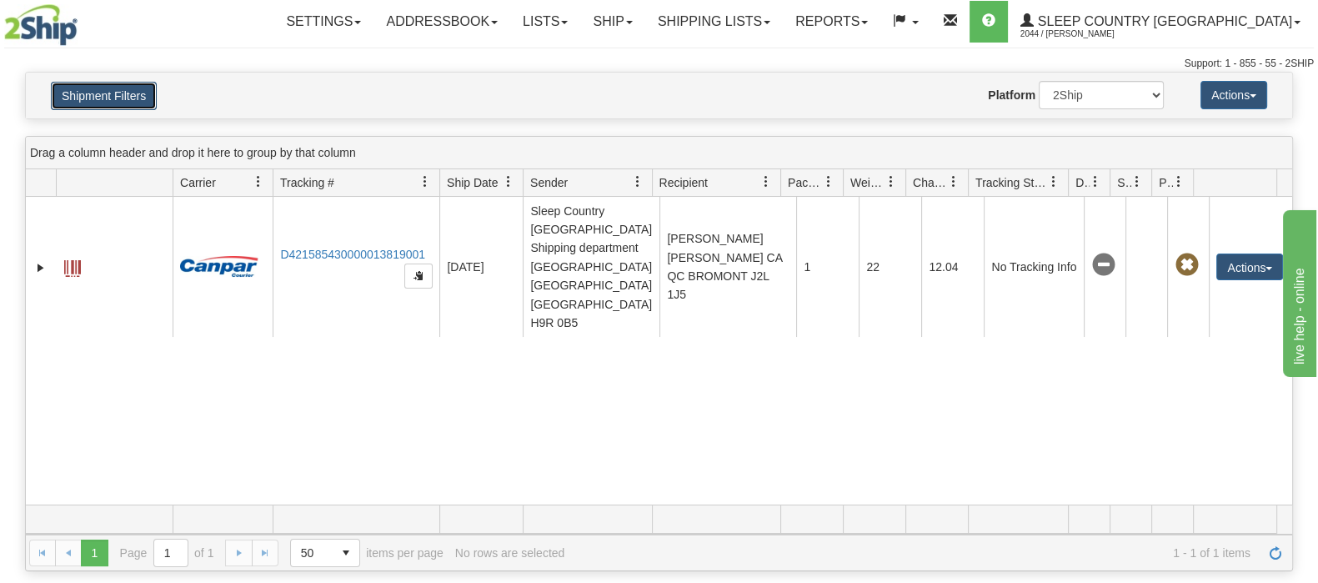
click at [144, 102] on button "Shipment Filters" at bounding box center [104, 96] width 106 height 28
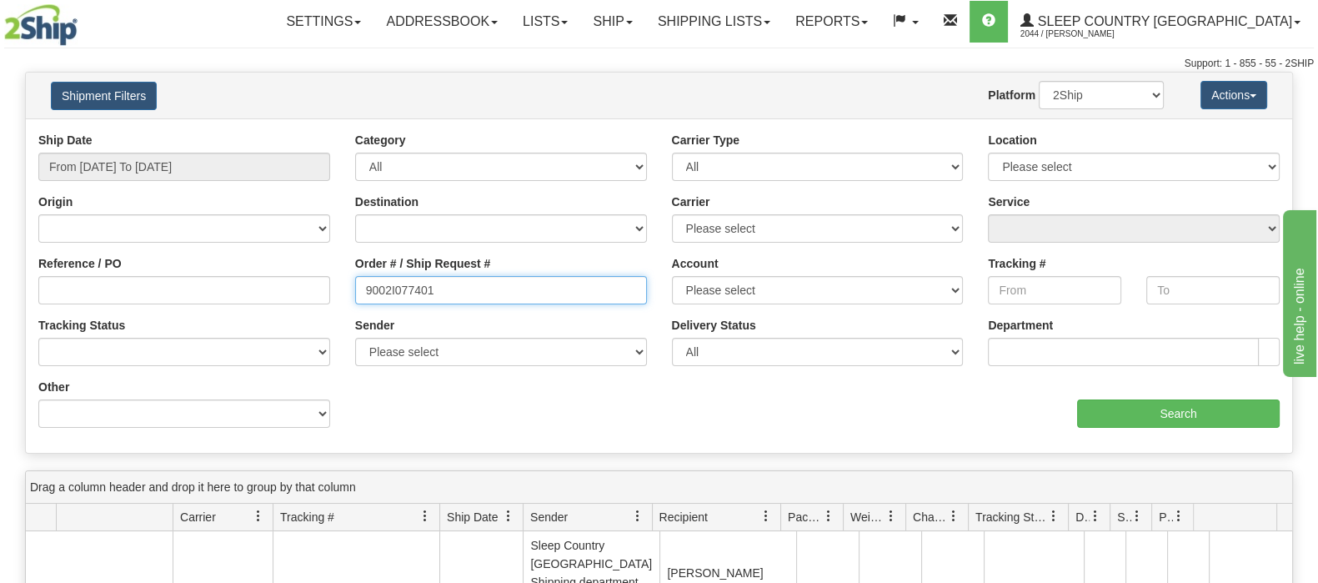
drag, startPoint x: 545, startPoint y: 289, endPoint x: 320, endPoint y: 293, distance: 224.3
click at [320, 132] on div "Reference / PO Order # / Ship Request # 9002I077401 Account Please select [GEOG…" at bounding box center [659, 132] width 1267 height 0
paste input "67487"
type input "9002I067487"
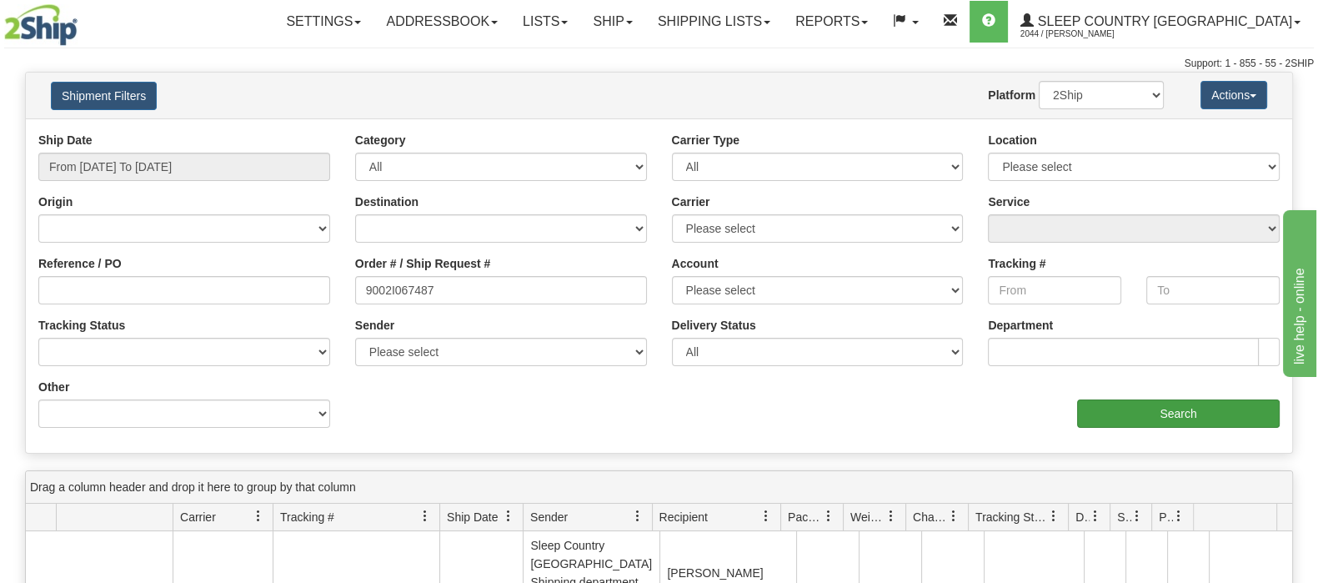
click at [1211, 397] on div "aaa Search" at bounding box center [977, 403] width 634 height 49
click at [1212, 411] on input "Search" at bounding box center [1178, 413] width 203 height 28
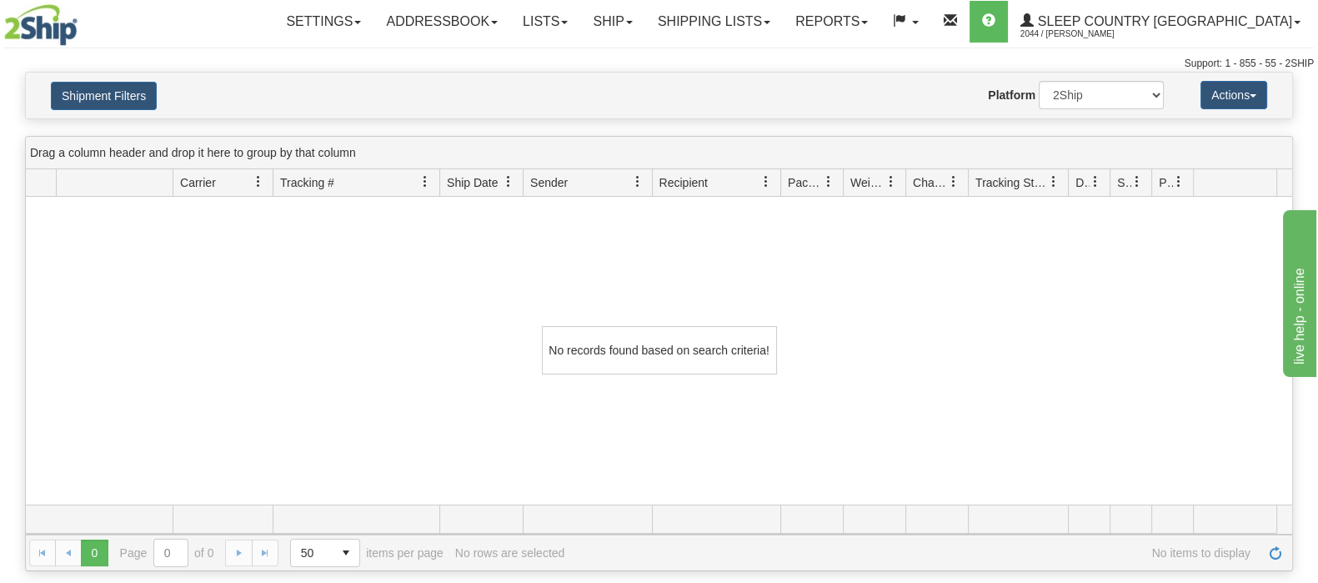
click at [113, 79] on div "Shipment Filters Website Agent Nothing selected Client User Platform 2Ship Impo…" at bounding box center [659, 96] width 1267 height 46
click at [133, 97] on button "Shipment Filters" at bounding box center [104, 96] width 106 height 28
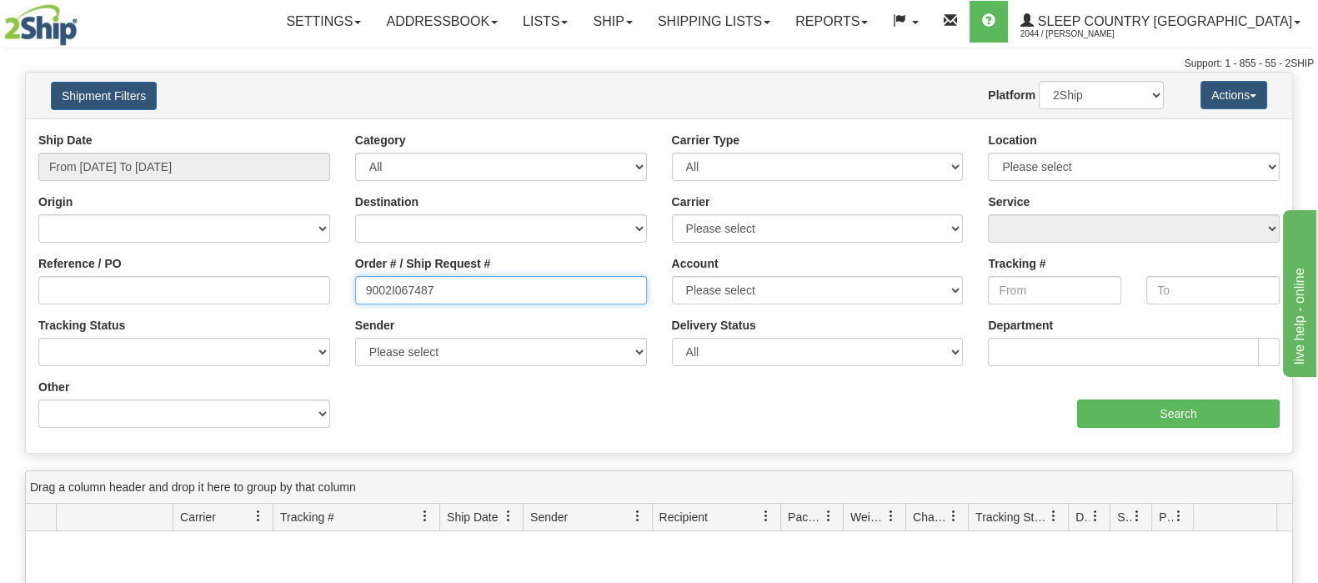
drag, startPoint x: 479, startPoint y: 285, endPoint x: 292, endPoint y: 284, distance: 187.6
click at [290, 132] on div "Reference / PO Order # / Ship Request # 9002I067487 Account Please select [GEOG…" at bounding box center [659, 132] width 1267 height 0
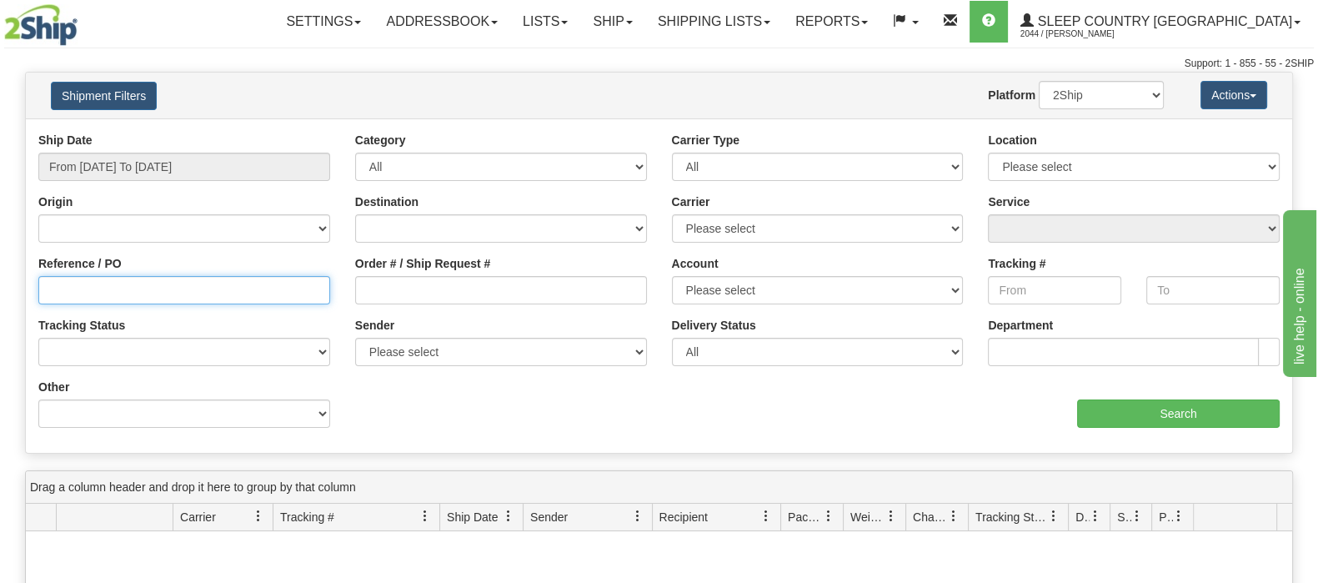
click at [265, 289] on input "Reference / PO" at bounding box center [184, 290] width 292 height 28
paste input "9002I067487"
type input "9002I067487"
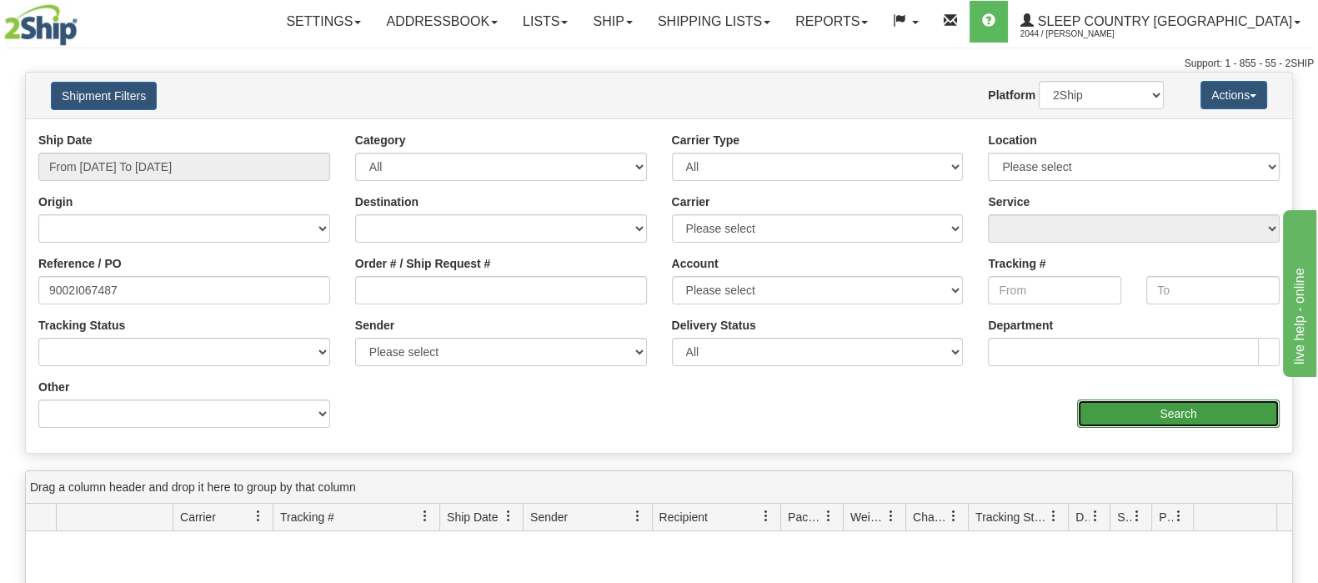
click at [1146, 419] on input "Search" at bounding box center [1178, 413] width 203 height 28
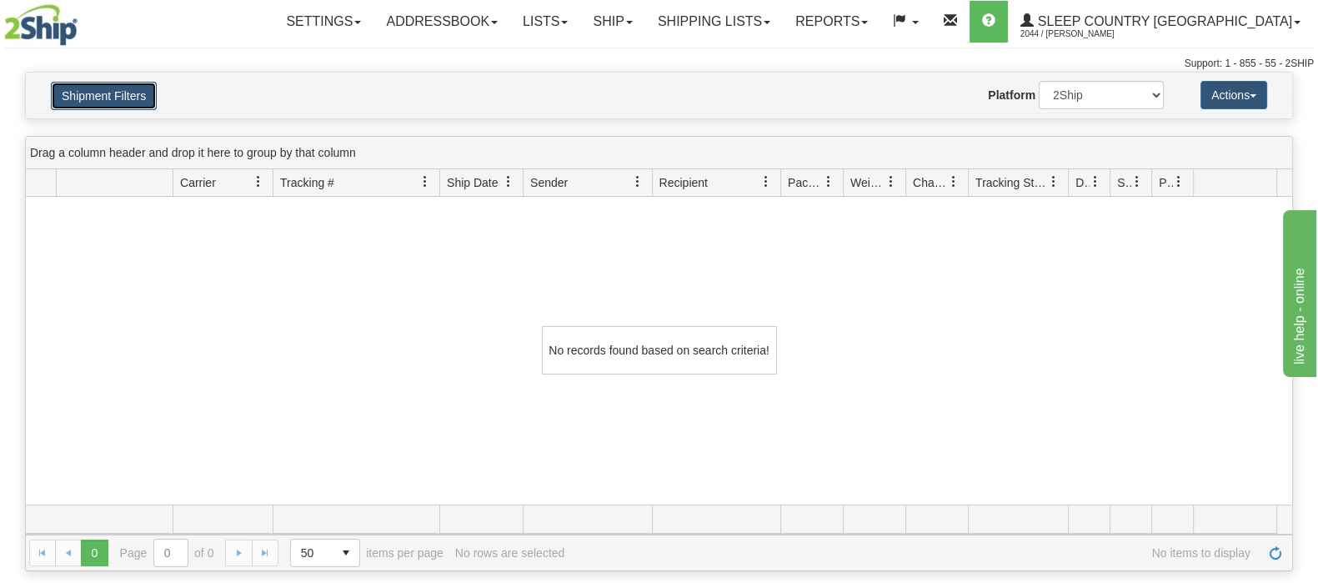
click at [122, 107] on button "Shipment Filters" at bounding box center [104, 96] width 106 height 28
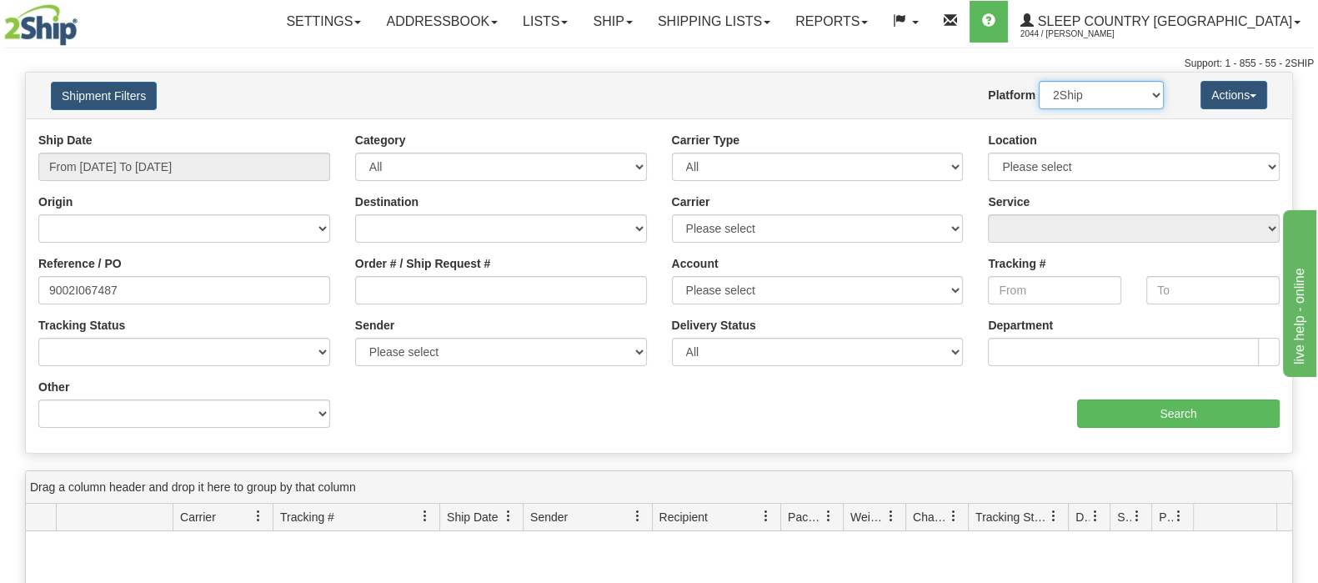
drag, startPoint x: 1097, startPoint y: 90, endPoint x: 1097, endPoint y: 106, distance: 15.8
click at [1097, 90] on select "2Ship Imported" at bounding box center [1101, 95] width 125 height 28
select select "1"
click at [1039, 81] on select "2Ship Imported" at bounding box center [1101, 95] width 125 height 28
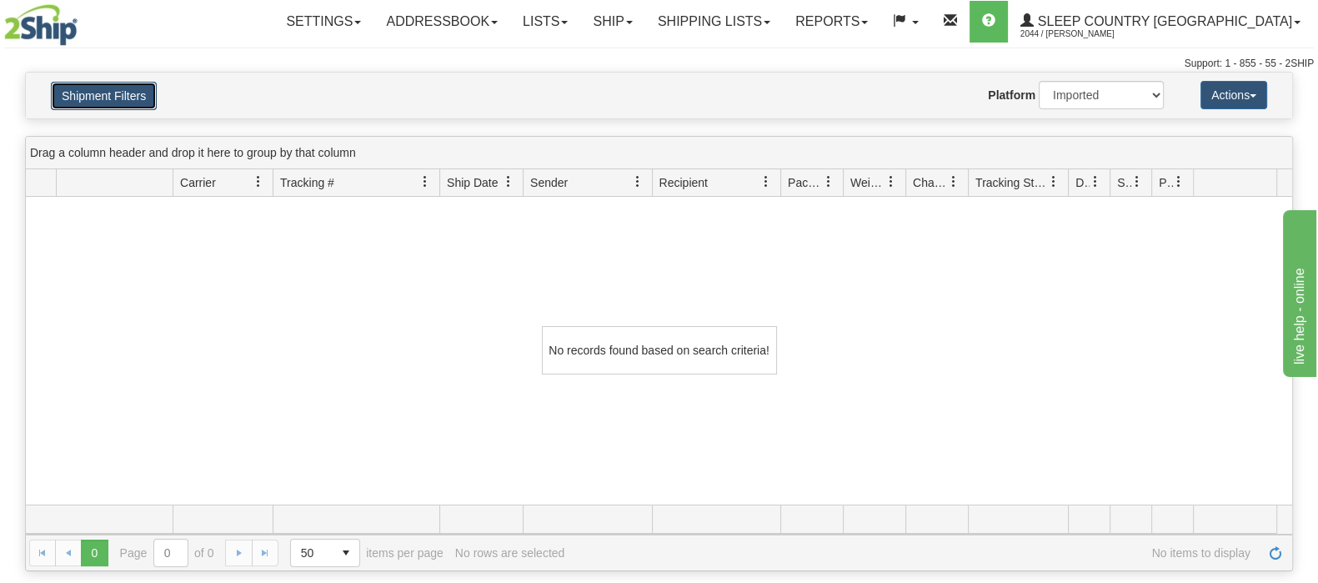
drag, startPoint x: 96, startPoint y: 87, endPoint x: 108, endPoint y: 94, distance: 13.9
click at [97, 87] on button "Shipment Filters" at bounding box center [104, 96] width 106 height 28
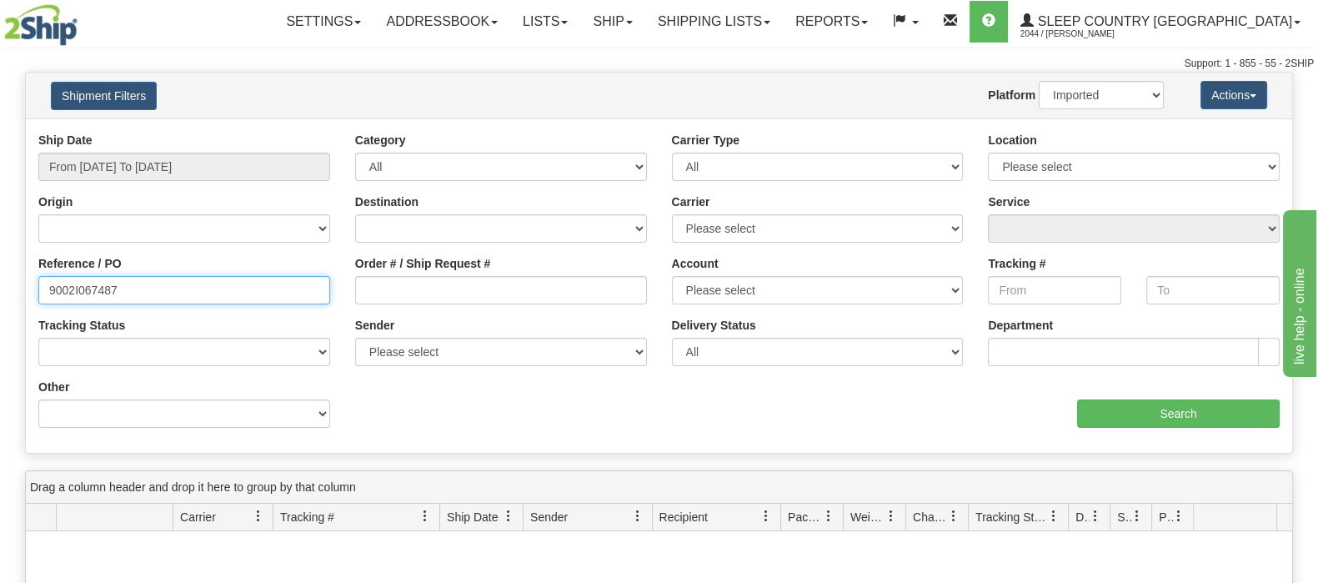
drag, startPoint x: 167, startPoint y: 295, endPoint x: 0, endPoint y: 294, distance: 166.8
click at [0, 294] on div "Please wait... × Confirm Delete Delete Cancel × Confirm Delete Yes No Cancel × …" at bounding box center [659, 489] width 1318 height 834
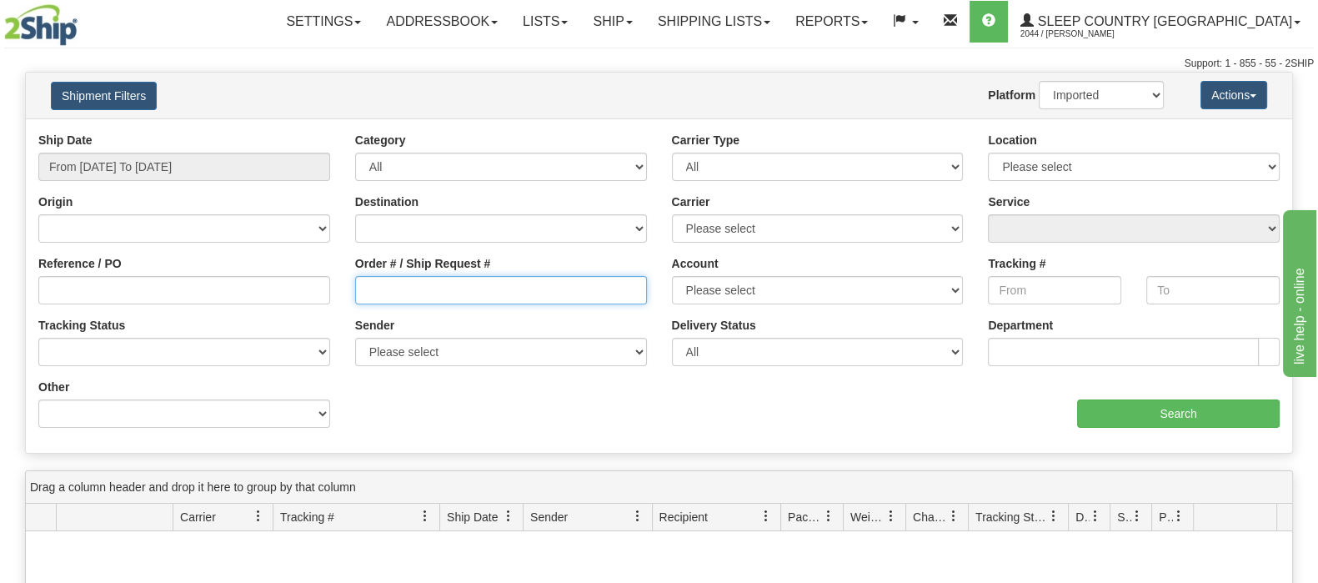
click at [413, 289] on input "Order # / Ship Request #" at bounding box center [501, 290] width 292 height 28
paste input "9002I067487"
type input "9002I067487"
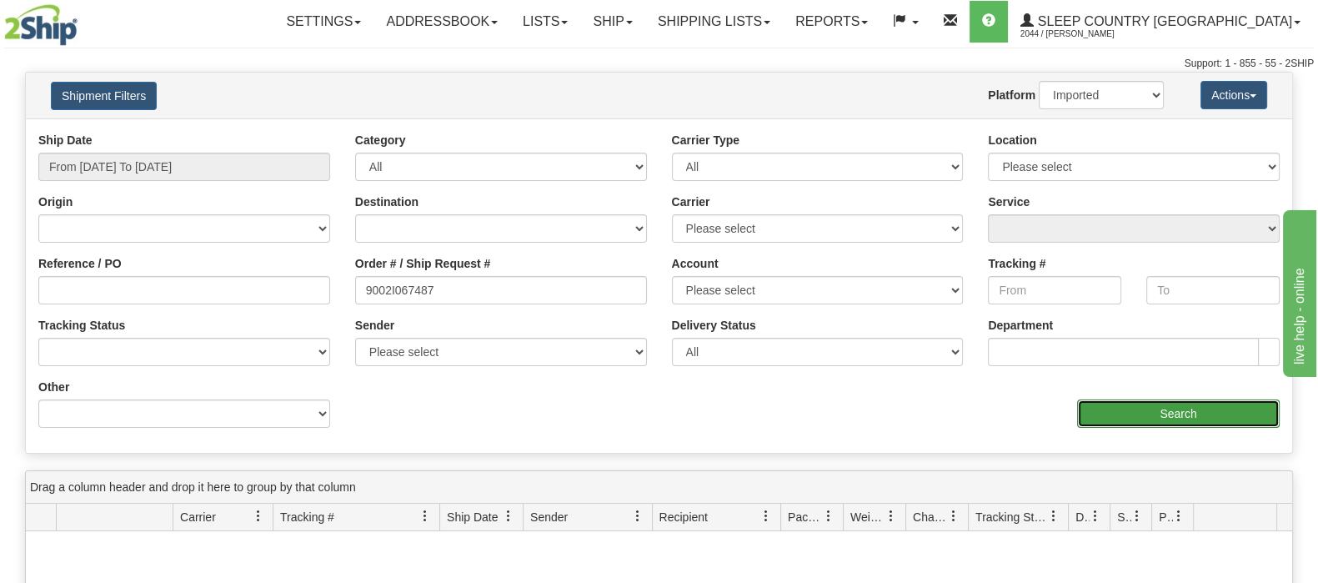
click at [1130, 402] on input "Search" at bounding box center [1178, 413] width 203 height 28
